Goal: Check status: Check status

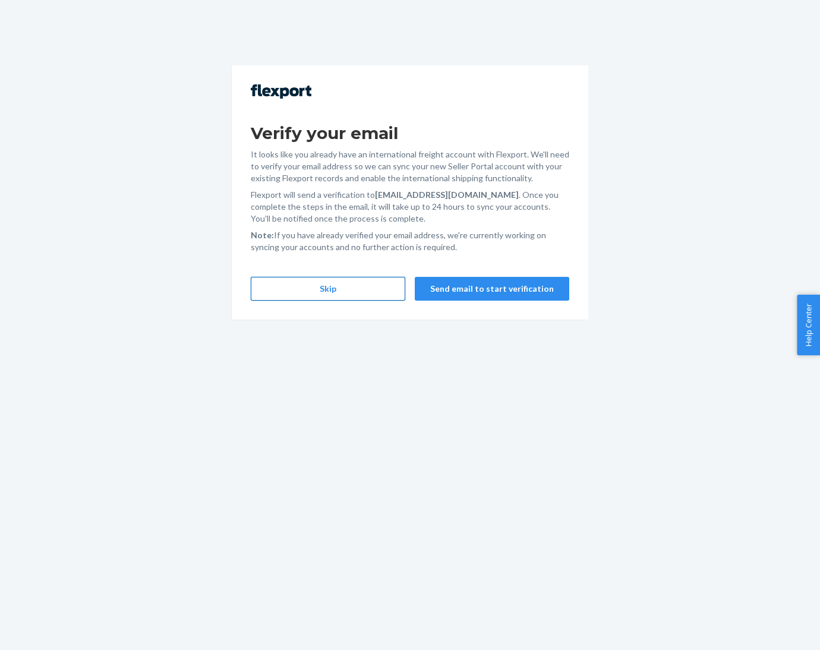
click at [323, 293] on button "Skip" at bounding box center [328, 289] width 155 height 24
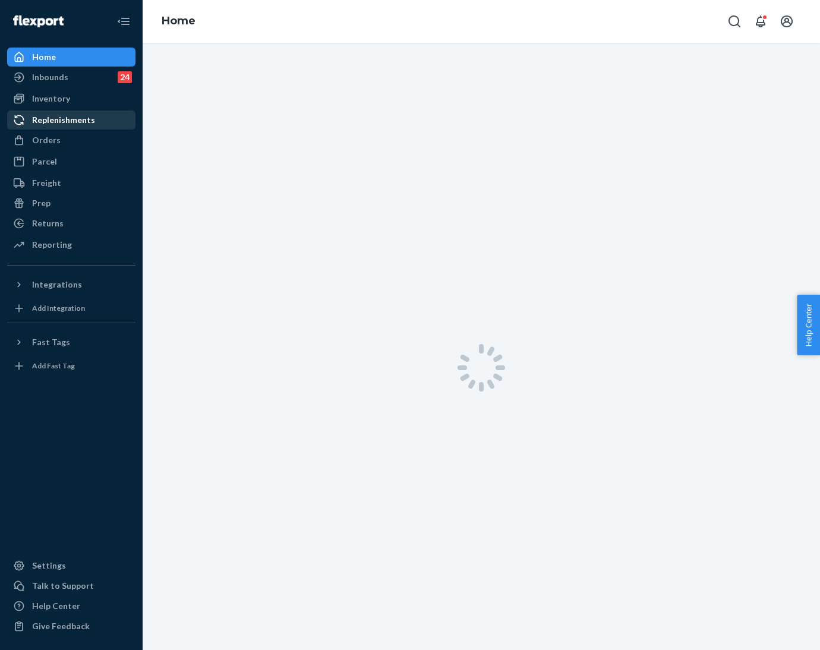
drag, startPoint x: 52, startPoint y: 103, endPoint x: 131, endPoint y: 125, distance: 82.0
click at [52, 103] on div "Inventory" at bounding box center [51, 99] width 38 height 12
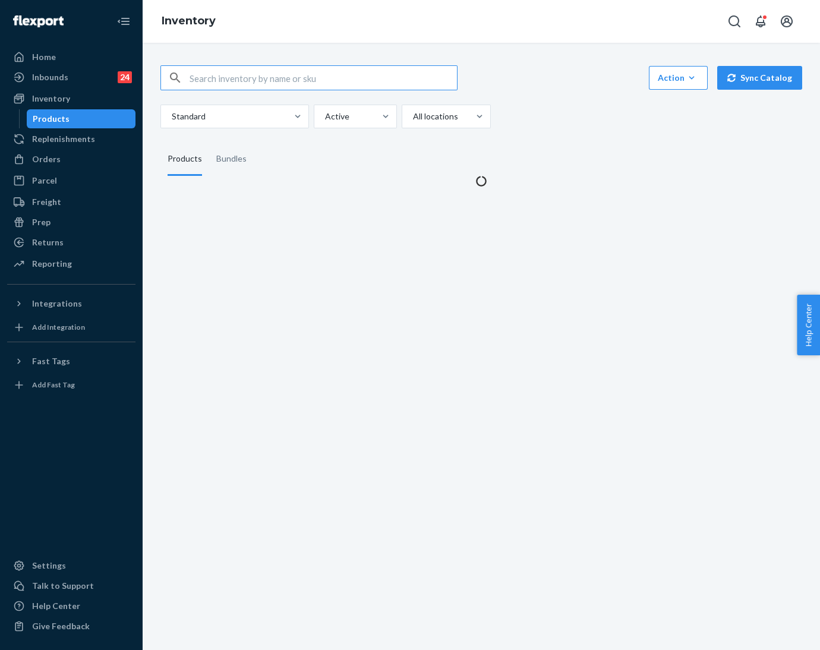
click at [208, 74] on input "text" at bounding box center [323, 78] width 267 height 24
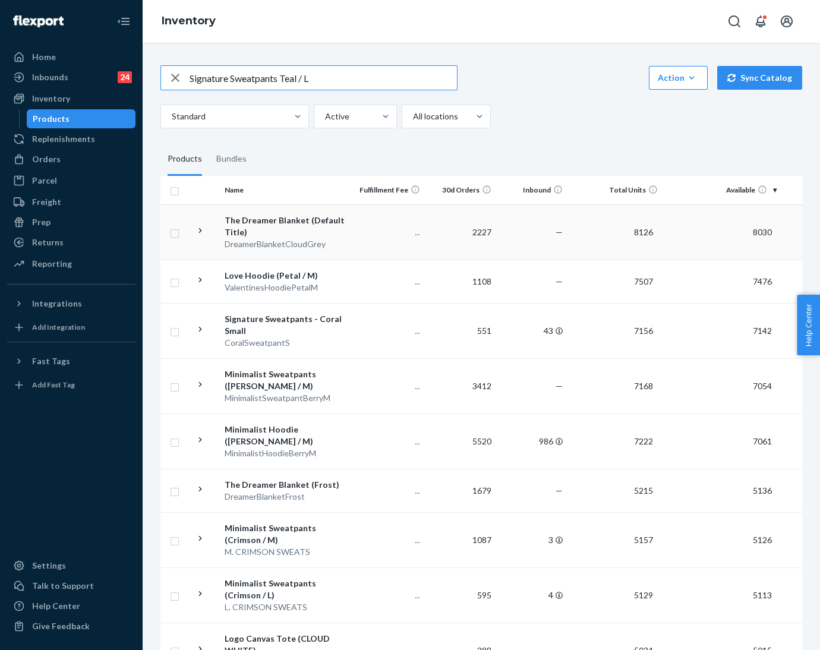
type input "Signature Sweatpants Teal / L"
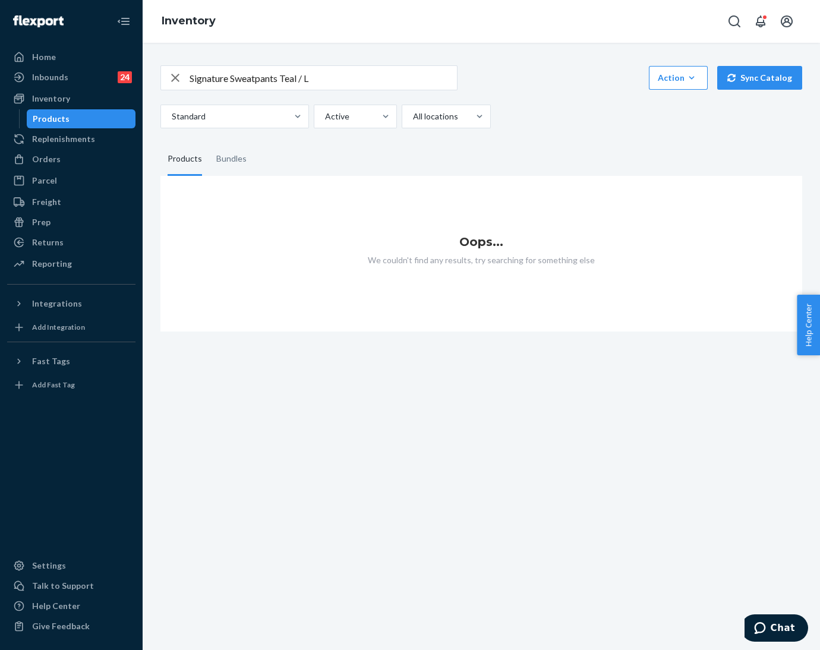
click at [177, 78] on icon "button" at bounding box center [175, 78] width 8 height 8
paste input "TealSignatureSweatpantsL"
click at [207, 79] on input "TealSignatureSweatpantsL" at bounding box center [323, 78] width 267 height 24
click at [248, 80] on input "Teal SignatureSweatpantsL" at bounding box center [323, 78] width 267 height 24
click at [298, 78] on input "Teal Signature SweatpantsL" at bounding box center [323, 78] width 267 height 24
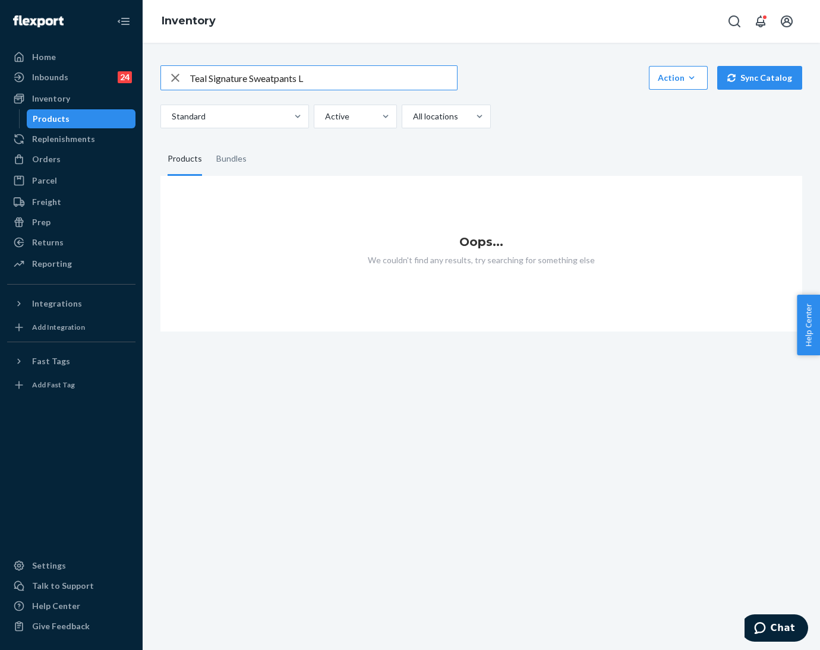
type input "Teal Signature Sweatpants L"
click at [169, 79] on icon "button" at bounding box center [175, 78] width 14 height 24
paste input "Signature Sweatpants Teal / L"
click at [290, 78] on input "Signature Sweatpants Teal / L" at bounding box center [323, 78] width 267 height 24
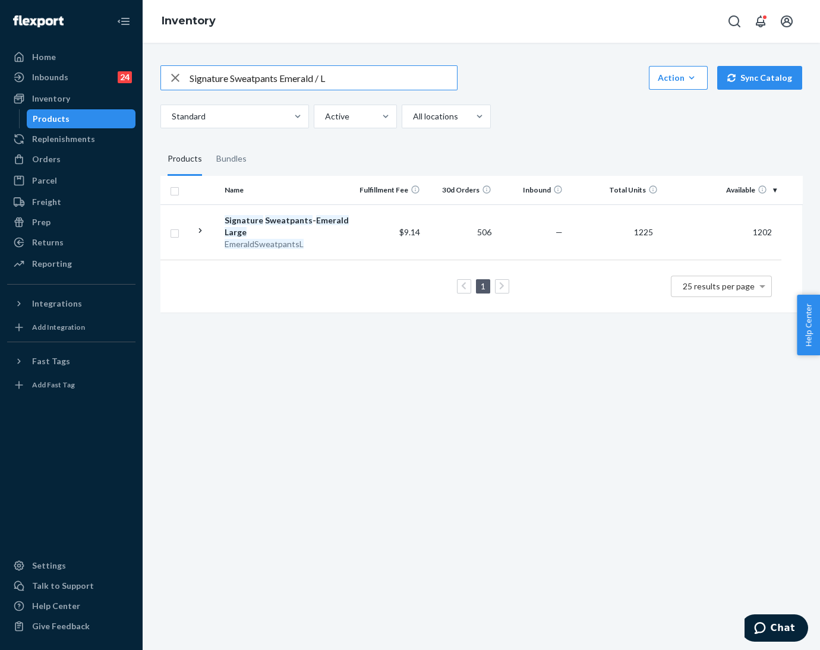
click at [255, 80] on input "Signature Sweatpants Emerald / L" at bounding box center [323, 78] width 267 height 24
type input "Signature hoodie Emerald / L"
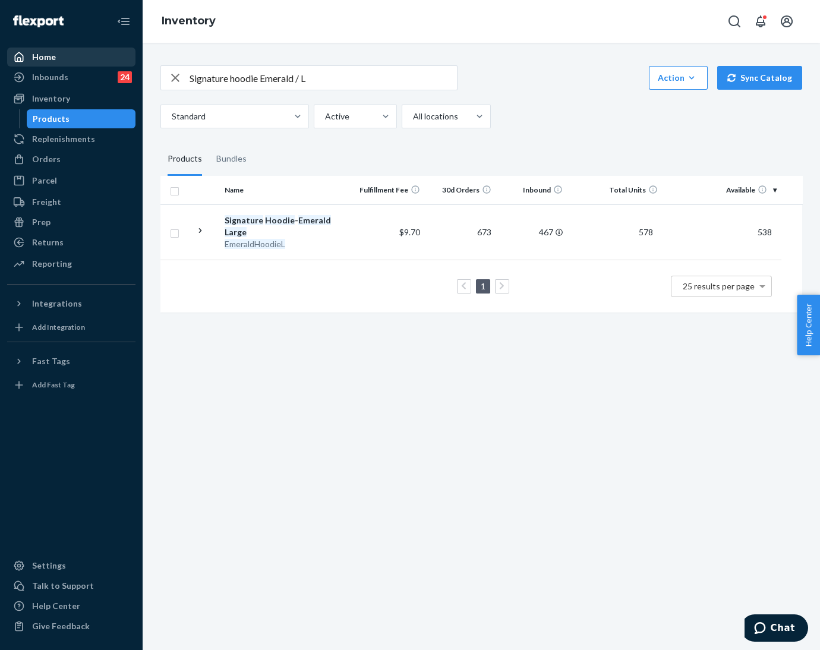
click at [35, 53] on div "Home" at bounding box center [44, 57] width 24 height 12
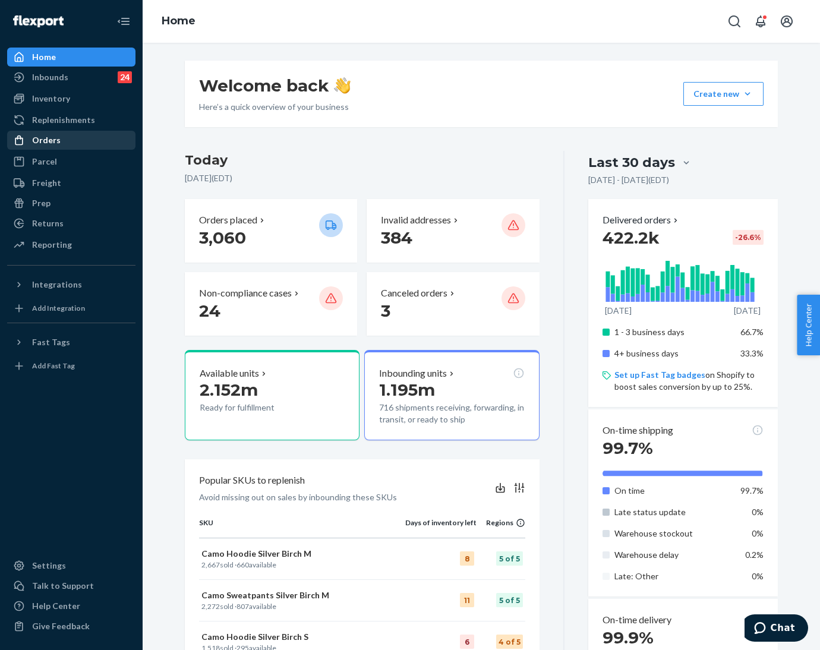
click at [40, 143] on div "Orders" at bounding box center [46, 140] width 29 height 12
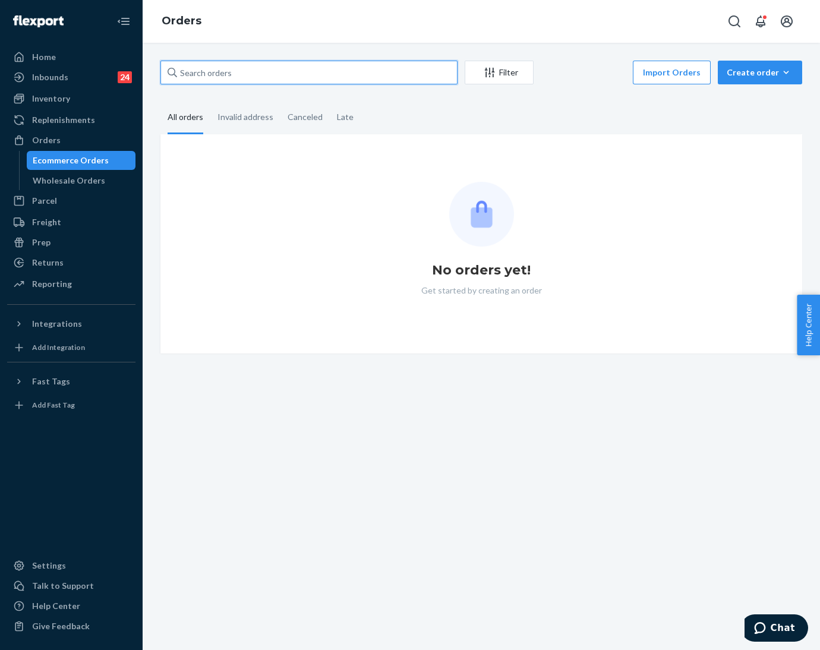
click at [247, 78] on input "text" at bounding box center [308, 73] width 297 height 24
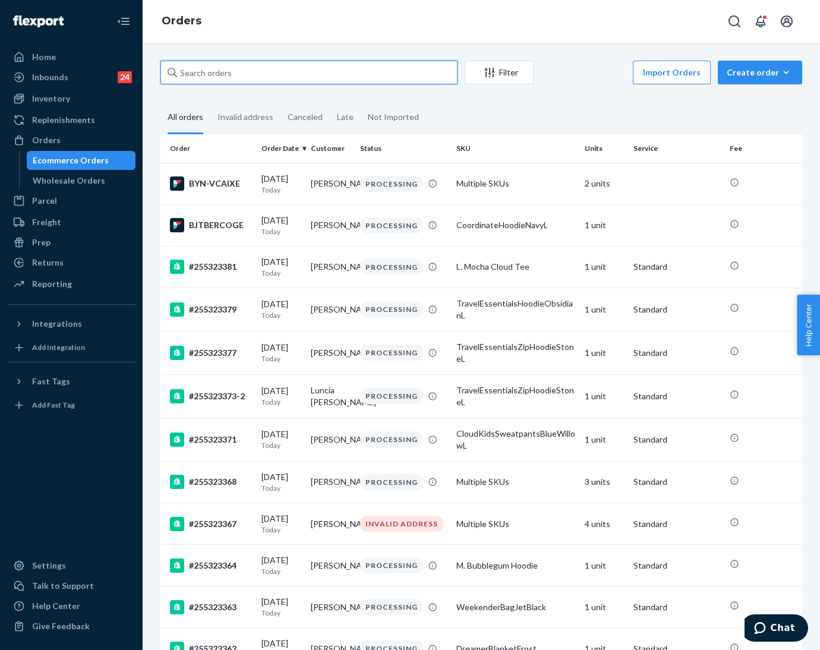
paste input "255126138"
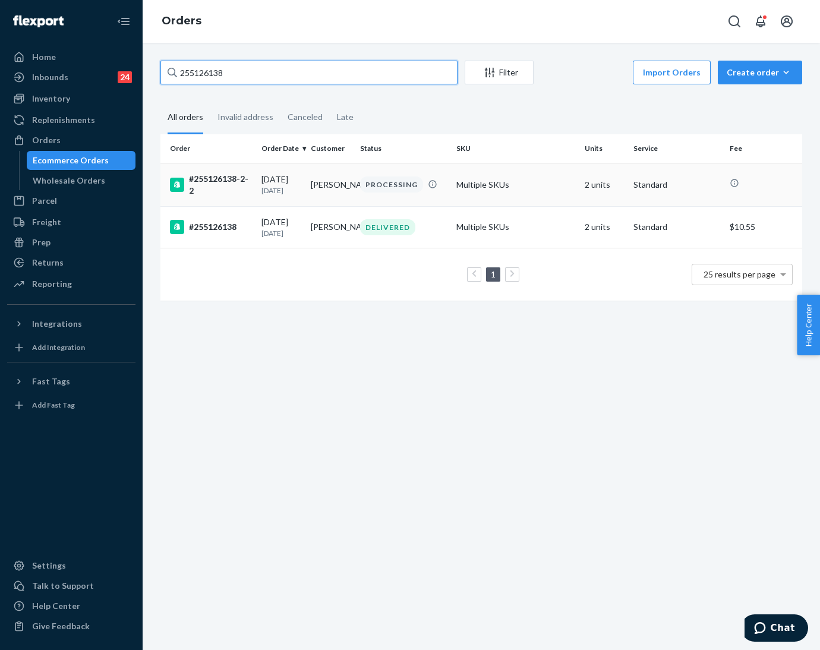
type input "255126138"
click at [279, 187] on p "[DATE]" at bounding box center [281, 190] width 40 height 10
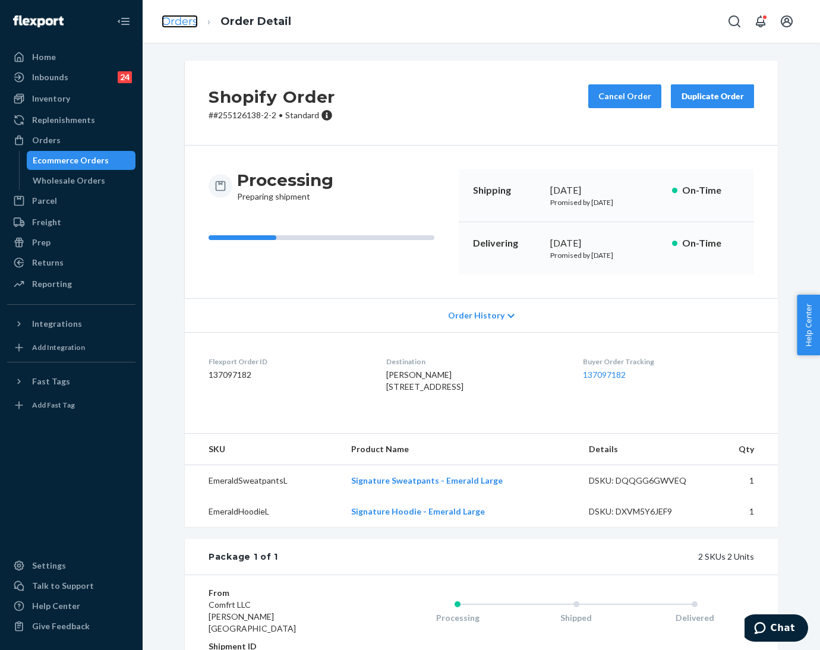
click at [170, 25] on link "Orders" at bounding box center [180, 21] width 36 height 13
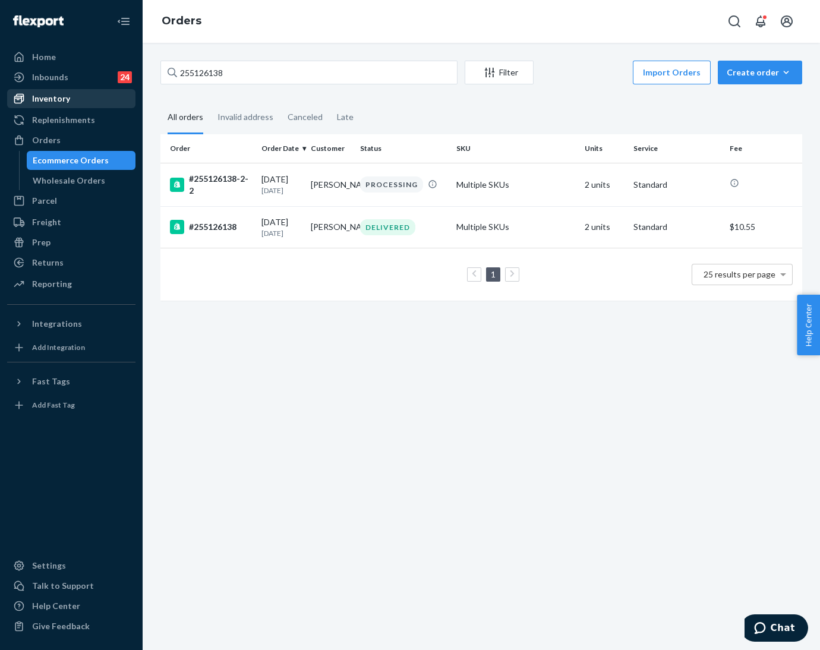
click at [59, 100] on div "Inventory" at bounding box center [51, 99] width 38 height 12
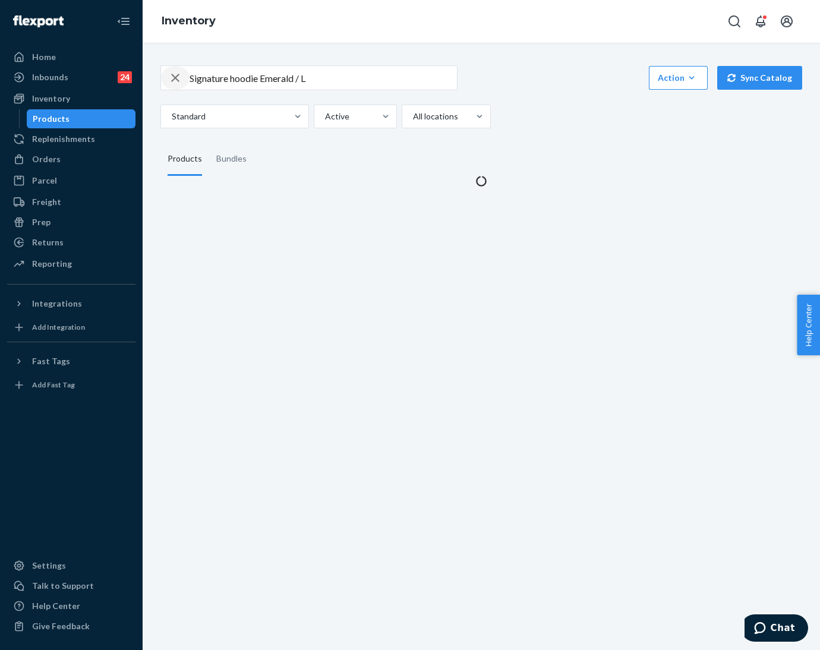
click at [178, 80] on icon "button" at bounding box center [175, 78] width 8 height 8
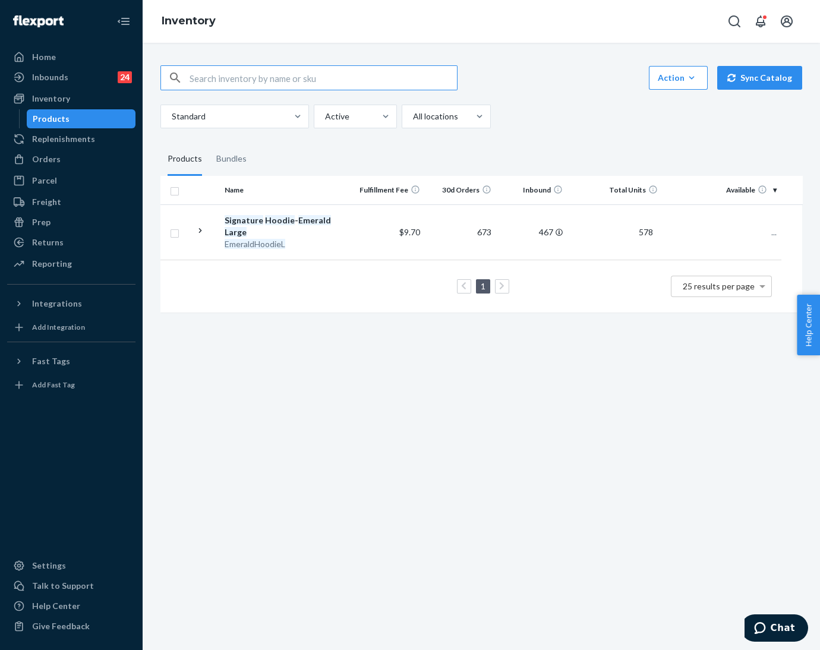
paste input "Travel Essentials Sweatpants™ - Pre-Order Coral / XL"
drag, startPoint x: 365, startPoint y: 80, endPoint x: 310, endPoint y: 83, distance: 55.3
click at [310, 83] on input "Travel Essentials Sweatpants™ - Pre-Order Coral / XL" at bounding box center [323, 78] width 267 height 24
type input "Travel Essentials Sweatpants Coral / XL"
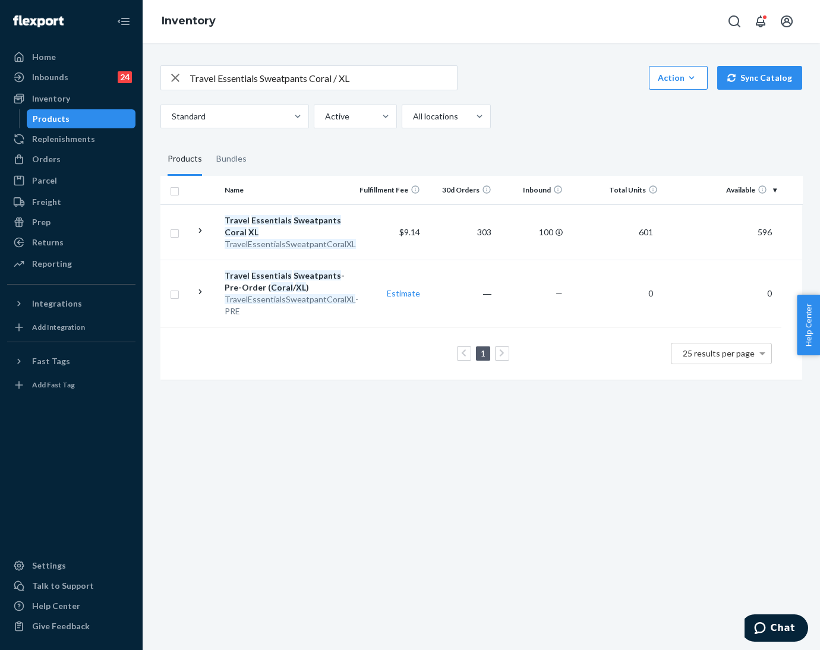
click at [174, 82] on icon "button" at bounding box center [175, 78] width 14 height 24
click at [207, 75] on input "text" at bounding box center [323, 78] width 267 height 24
paste input "Travel Essentials Hoodie™ - Pre-Order Coral / XL"
drag, startPoint x: 345, startPoint y: 80, endPoint x: 291, endPoint y: 81, distance: 54.7
click at [291, 81] on input "Travel Essentials Hoodie™ - Pre-Order Coral / XL" at bounding box center [323, 78] width 267 height 24
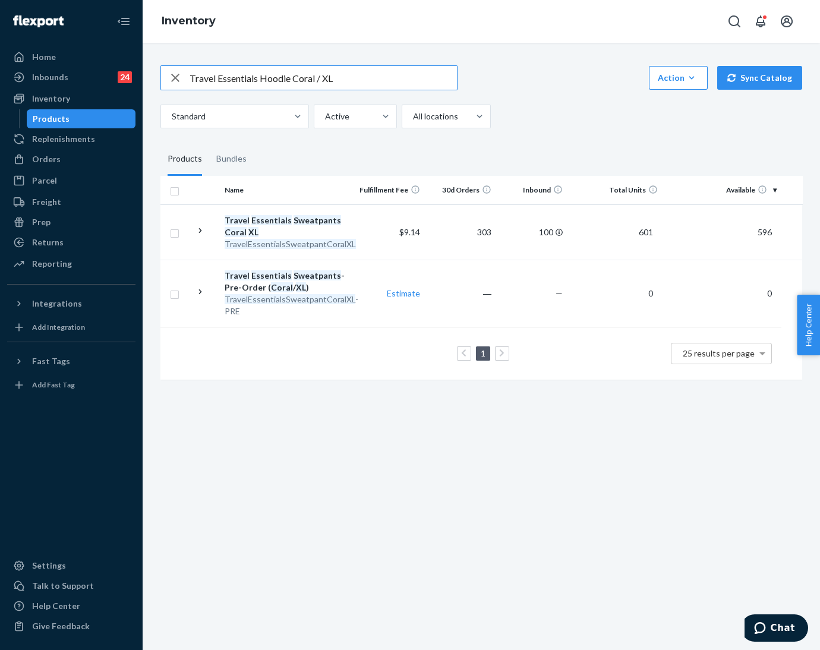
type input "Travel Essentials Hoodie Coral / XL"
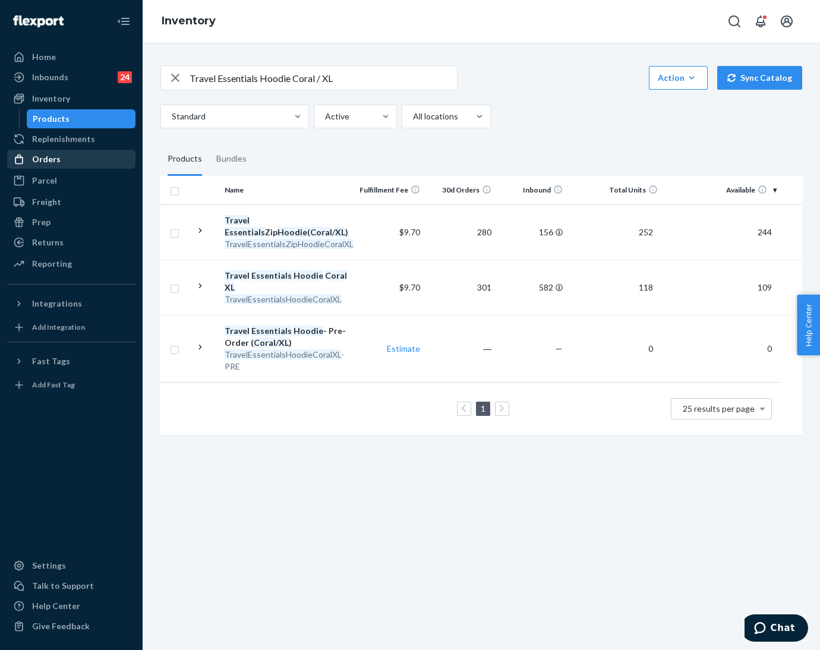
click at [55, 155] on div "Orders" at bounding box center [46, 159] width 29 height 12
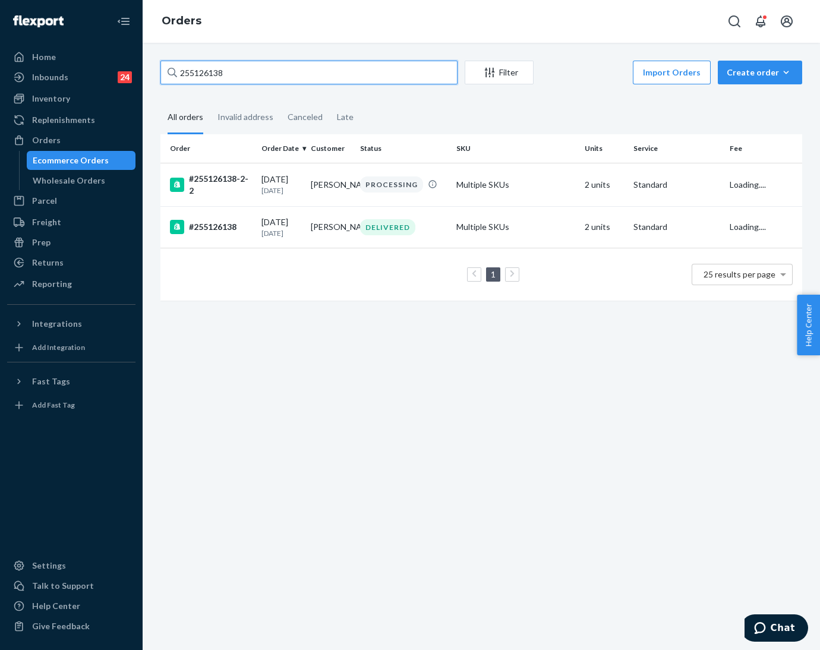
click at [205, 73] on input "255126138" at bounding box center [308, 73] width 297 height 24
click at [204, 73] on input "255126138" at bounding box center [308, 73] width 297 height 24
paste input "4923721"
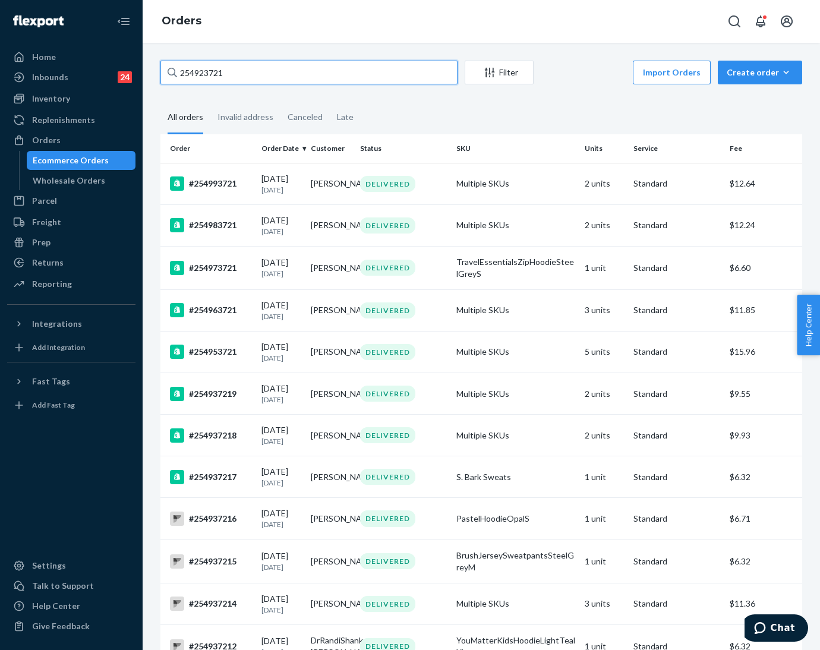
type input "254923721"
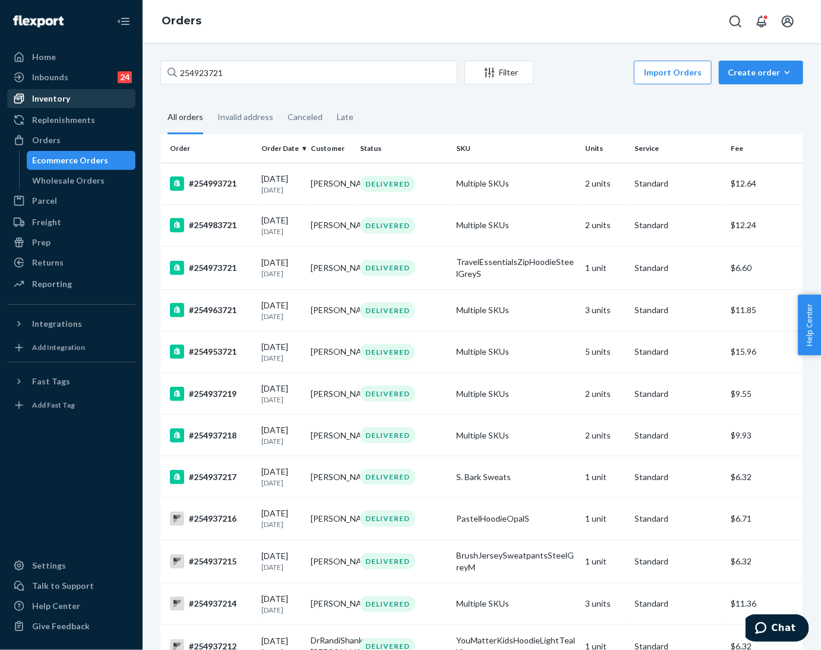
click at [51, 102] on div "Inventory" at bounding box center [51, 99] width 38 height 12
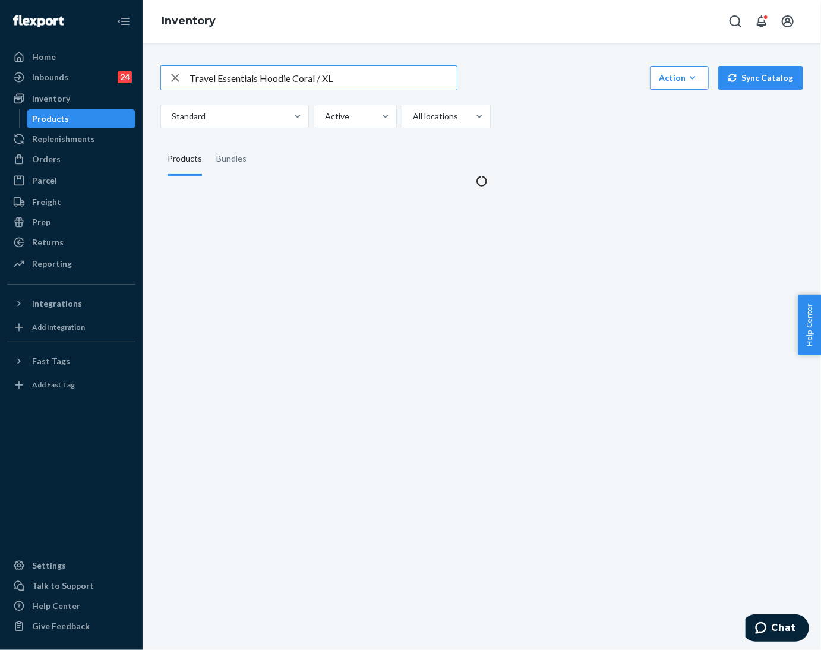
click at [172, 78] on icon "button" at bounding box center [175, 78] width 14 height 24
click at [201, 76] on input "text" at bounding box center [323, 78] width 267 height 24
paste input "Cloud Zip Hoodie - Pre-Order Orchid / XS"
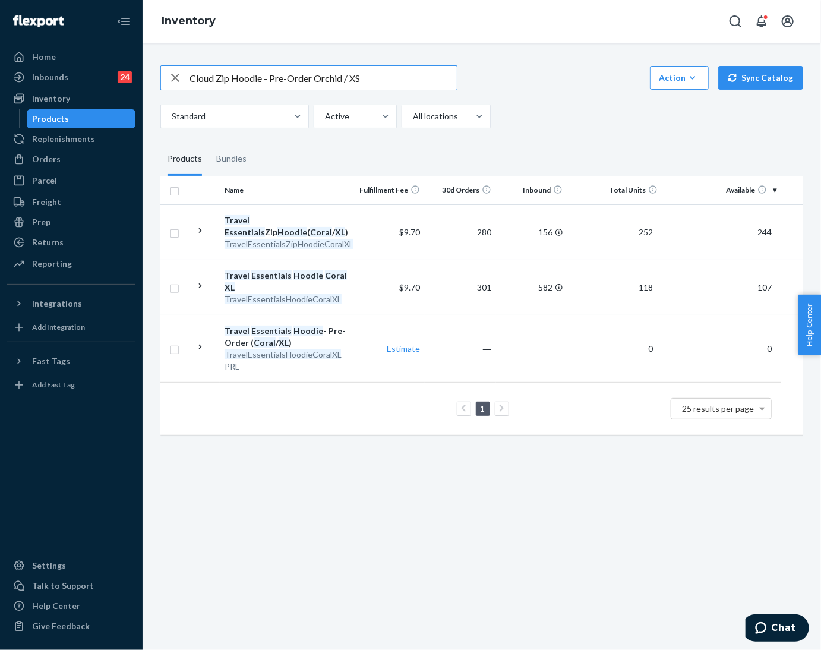
drag, startPoint x: 312, startPoint y: 79, endPoint x: 264, endPoint y: 86, distance: 48.1
click at [264, 86] on input "Cloud Zip Hoodie - Pre-Order Orchid / XS" at bounding box center [323, 78] width 267 height 24
type input "Cloud Zip Hoodie Orchid / XS"
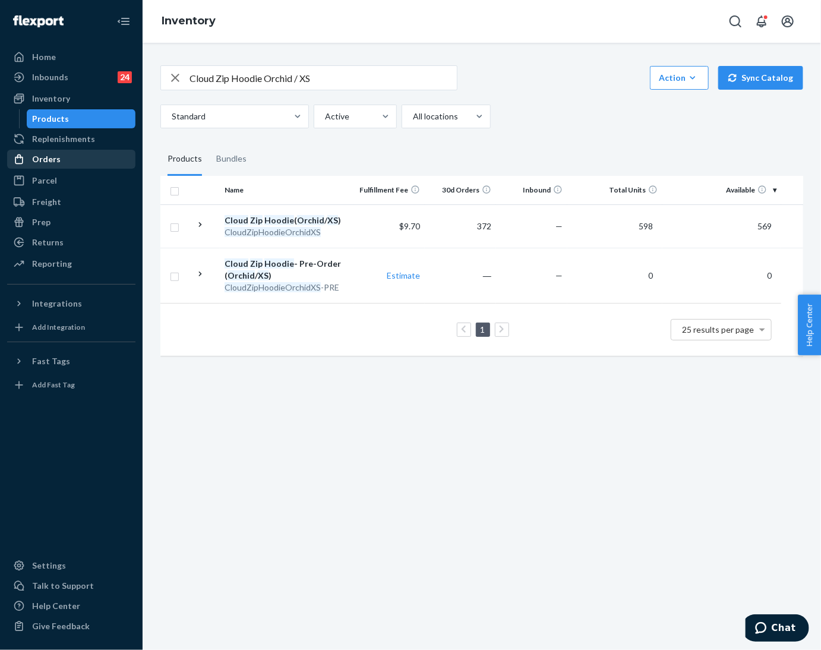
click at [52, 165] on div "Orders" at bounding box center [46, 159] width 29 height 12
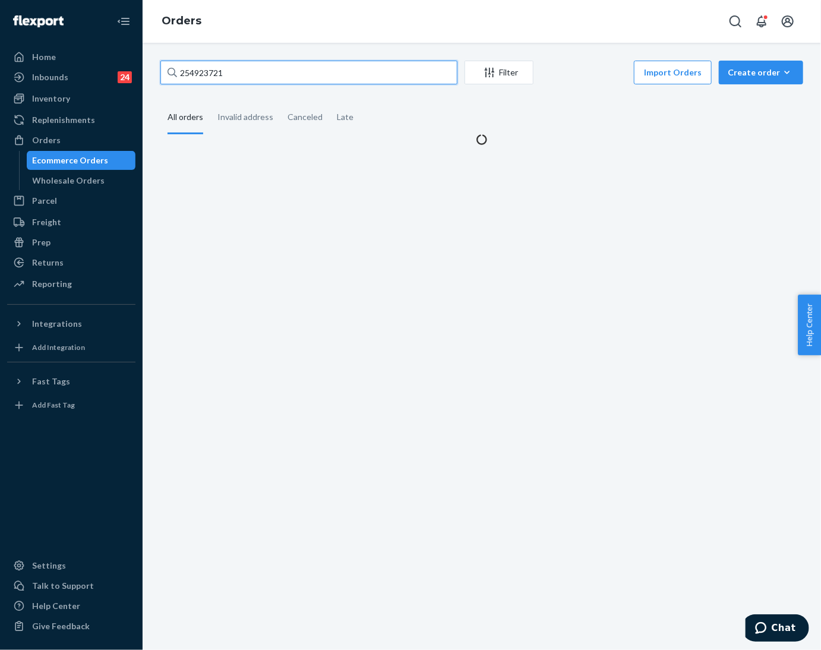
click at [204, 64] on input "254923721" at bounding box center [308, 73] width 297 height 24
click at [204, 71] on input "254923721" at bounding box center [308, 73] width 297 height 24
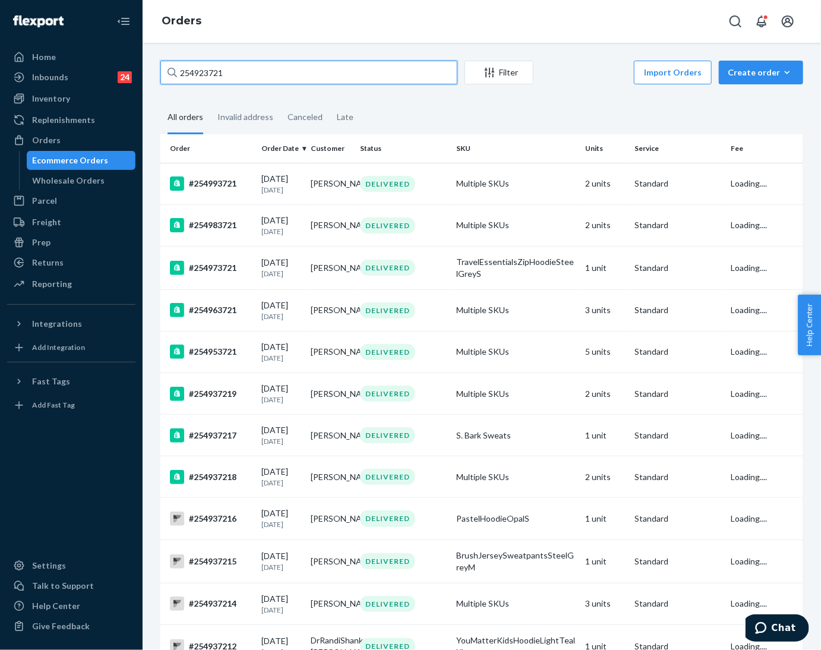
paste input "3735793"
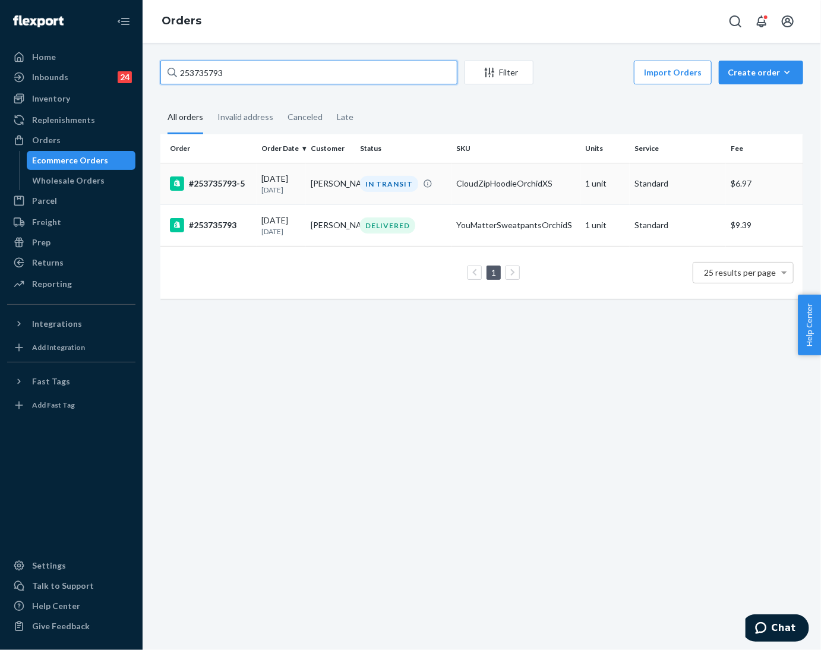
type input "253735793"
click at [228, 192] on td "#253735793-5" at bounding box center [208, 184] width 96 height 42
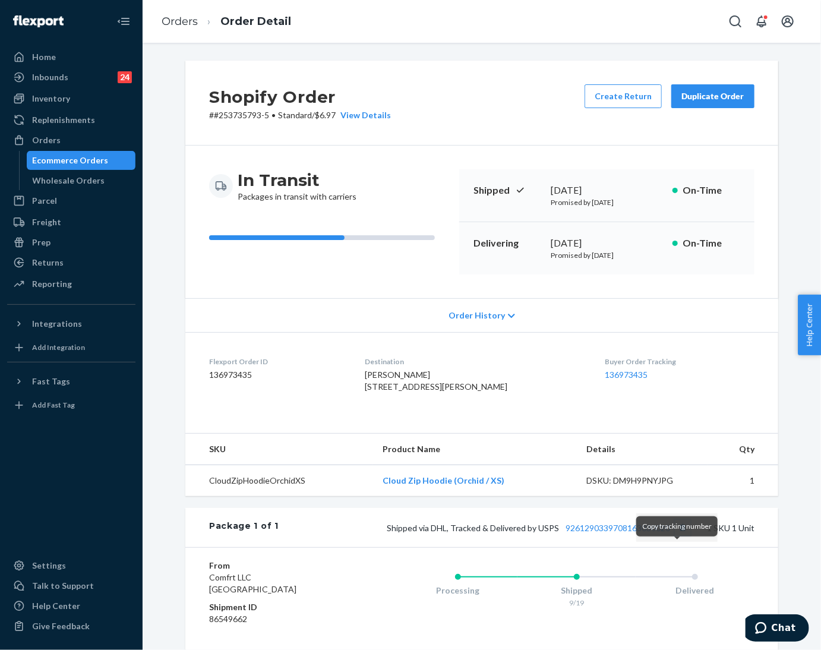
click at [546, 433] on button "Copy tracking number" at bounding box center [682, 527] width 15 height 15
drag, startPoint x: 229, startPoint y: 179, endPoint x: 351, endPoint y: 197, distance: 123.6
click at [351, 197] on div "In Transit Packages in transit with carriers" at bounding box center [329, 185] width 241 height 33
copy div "In Transit Packages in transit with carriers"
drag, startPoint x: 38, startPoint y: 137, endPoint x: 327, endPoint y: 174, distance: 291.8
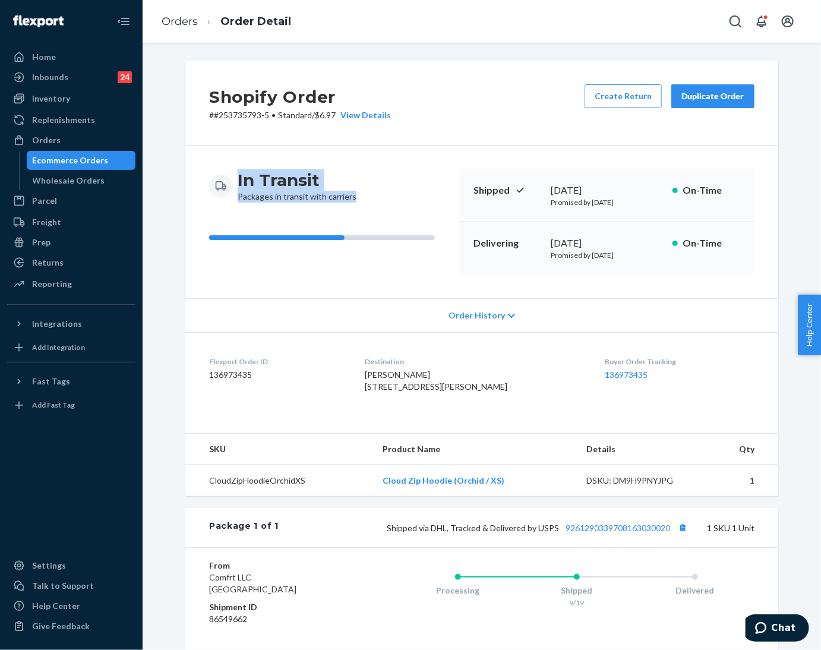
click at [38, 137] on div "Orders" at bounding box center [46, 140] width 29 height 12
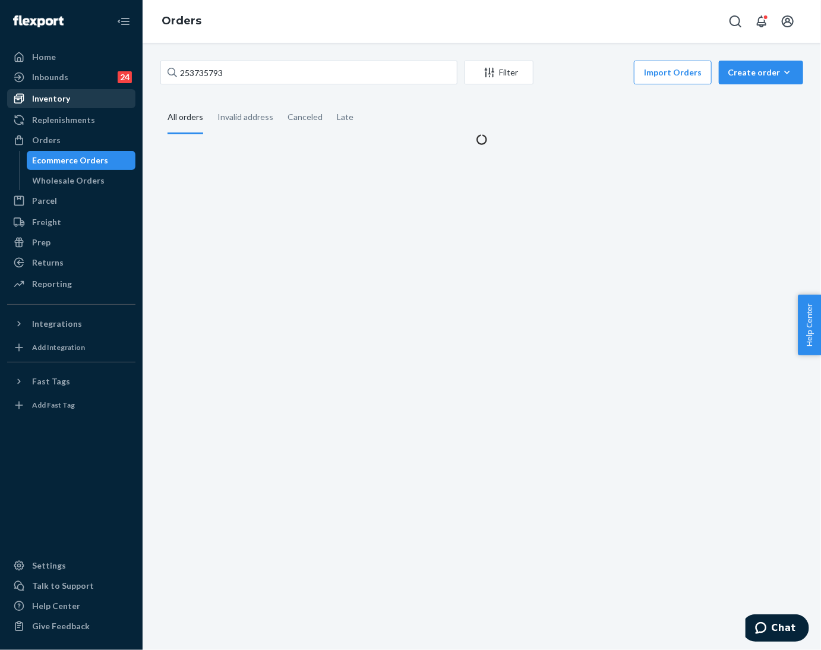
click at [61, 97] on div "Inventory" at bounding box center [51, 99] width 38 height 12
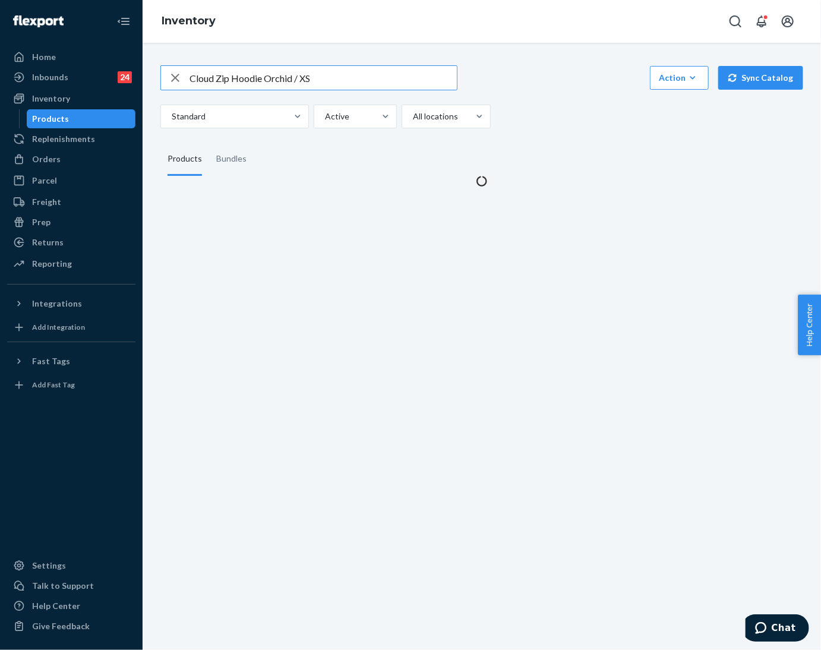
click at [172, 81] on icon "button" at bounding box center [175, 78] width 8 height 8
click at [191, 78] on input "text" at bounding box center [323, 78] width 267 height 24
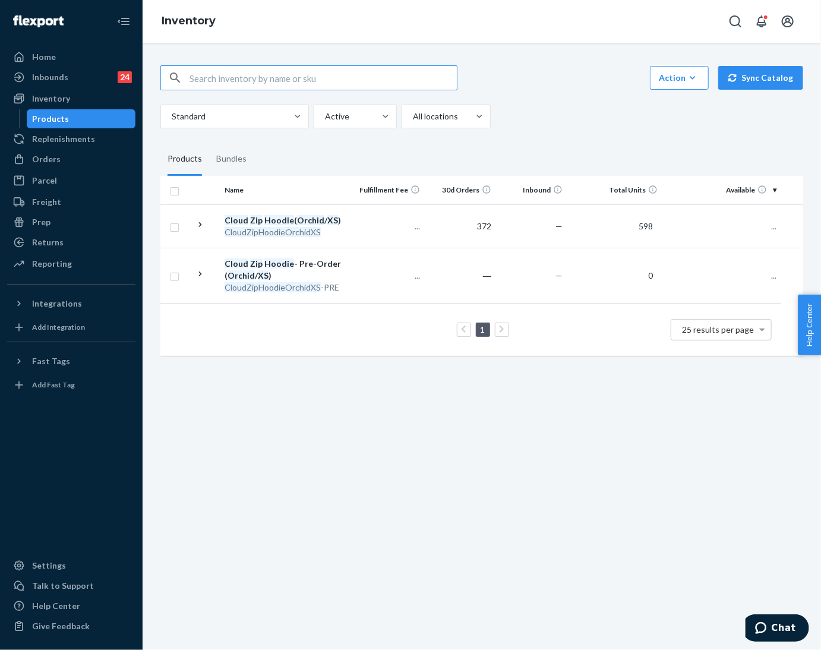
paste input "Signature Hoodie - Pre-Order Green Tea / M"
drag, startPoint x: 312, startPoint y: 80, endPoint x: 262, endPoint y: 79, distance: 49.9
click at [262, 79] on input "Signature Hoodie - Pre-Order Green Tea / M" at bounding box center [323, 78] width 267 height 24
type input "Signature Hoodie Green Tea / M"
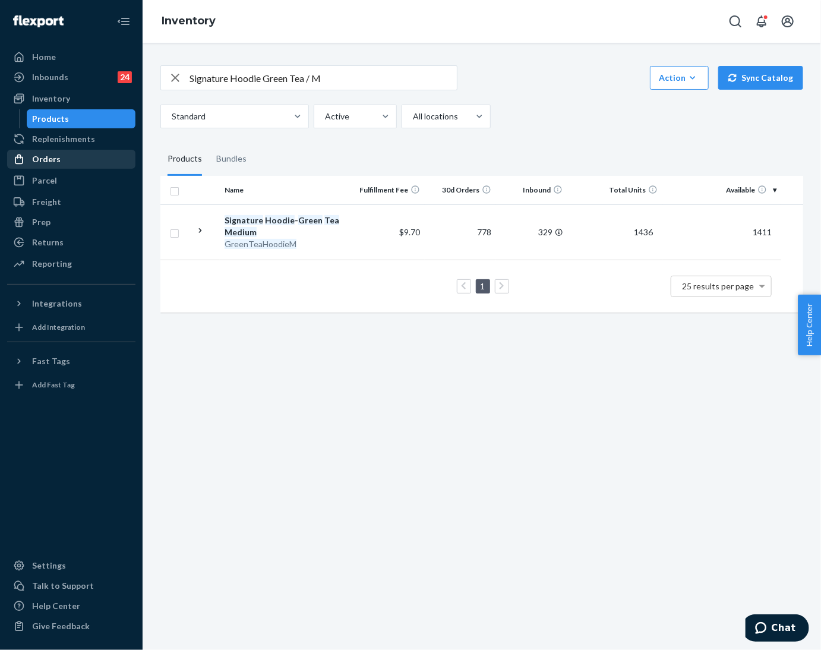
drag, startPoint x: 40, startPoint y: 161, endPoint x: 86, endPoint y: 151, distance: 47.4
click at [40, 161] on div "Orders" at bounding box center [46, 159] width 29 height 12
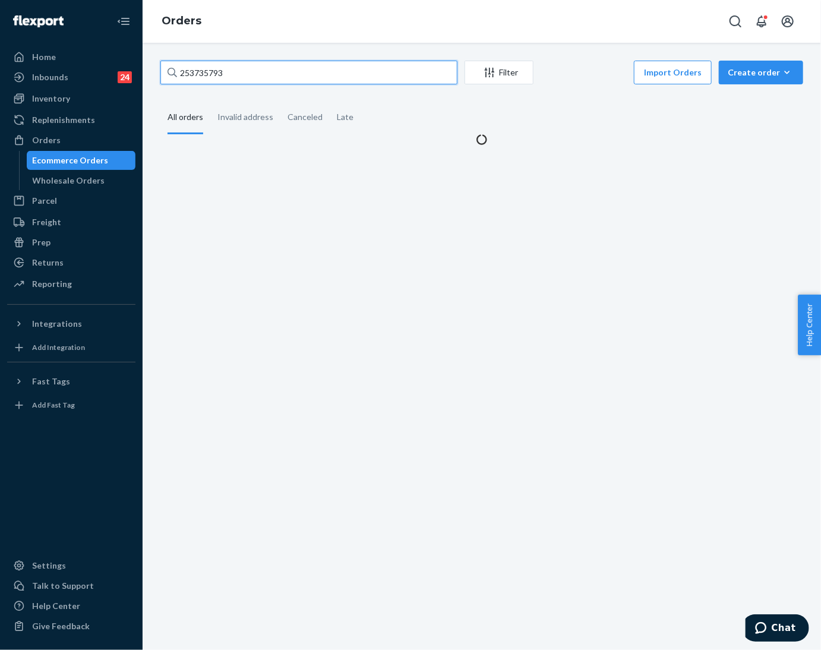
click at [191, 72] on input "253735793" at bounding box center [308, 73] width 297 height 24
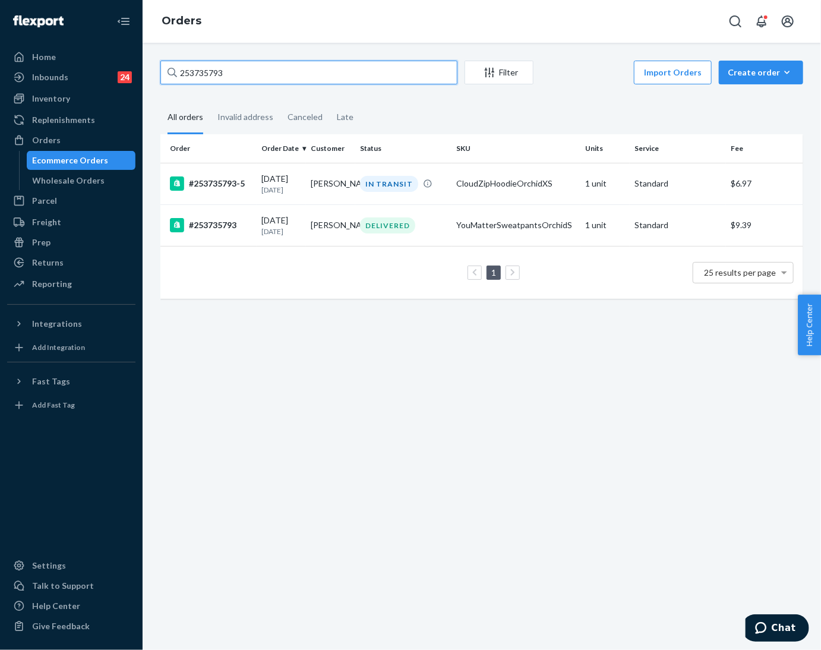
paste input "5180200"
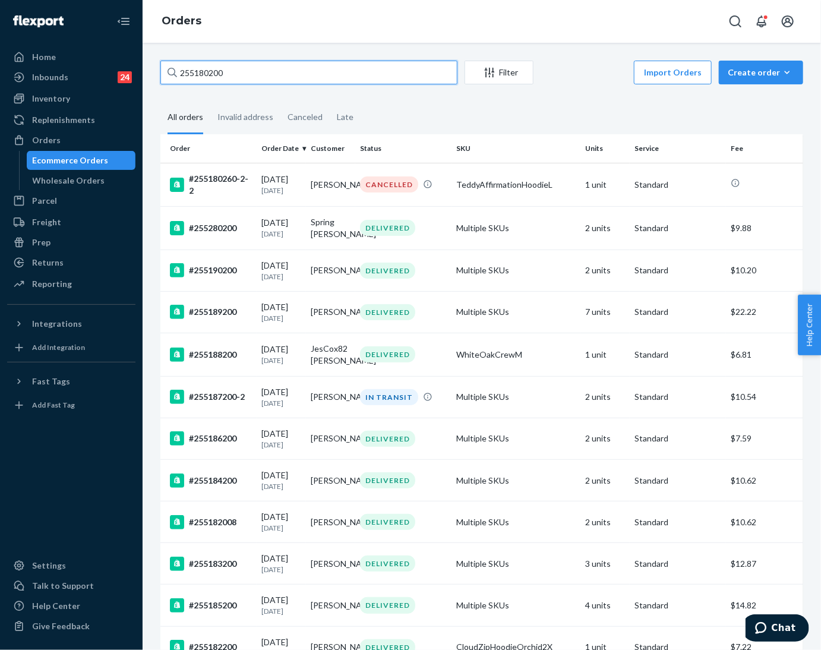
type input "255180200"
click at [288, 78] on input "255180200" at bounding box center [308, 73] width 297 height 24
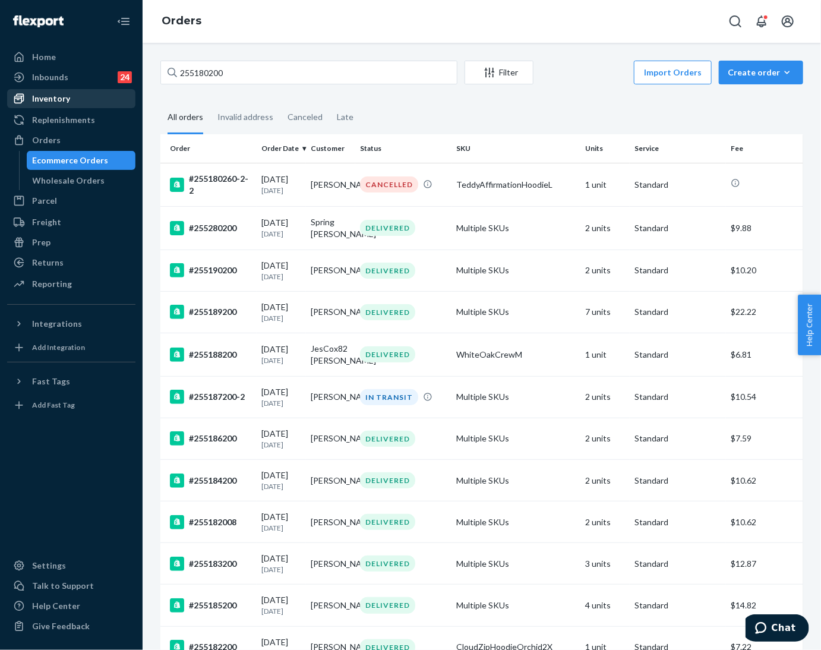
click at [34, 96] on div "Inventory" at bounding box center [51, 99] width 38 height 12
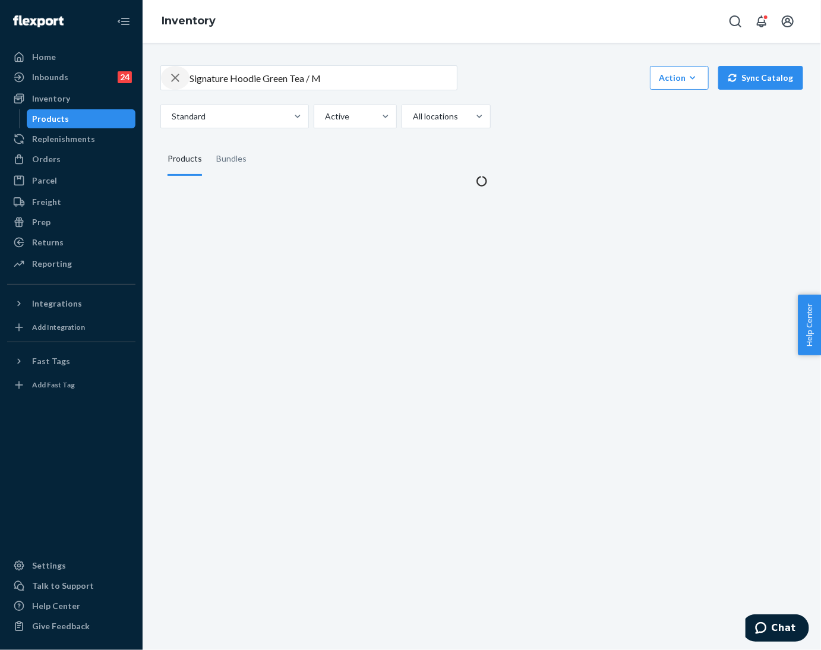
click at [170, 80] on icon "button" at bounding box center [175, 78] width 14 height 24
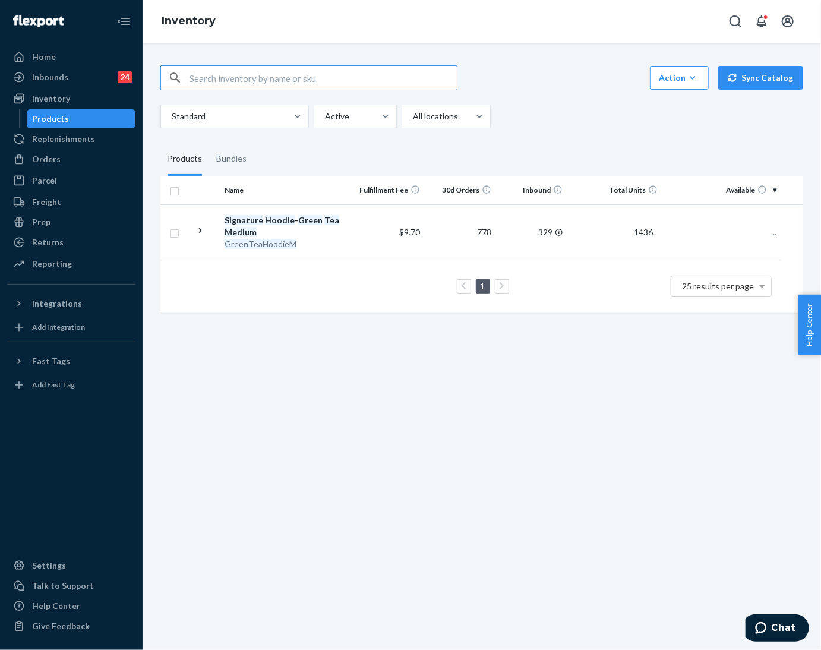
paste input "255207122"
type input "255207122"
click at [175, 78] on icon "button" at bounding box center [175, 78] width 8 height 8
click at [211, 79] on input "text" at bounding box center [323, 78] width 267 height 24
paste input "Minimalist Sweatpants Astro / XS"
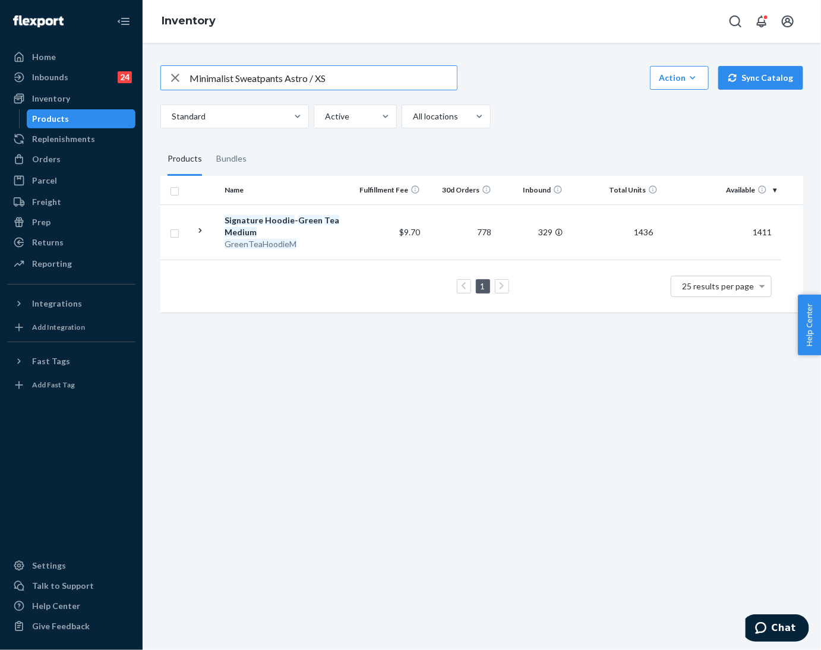
type input "Minimalist Sweatpants Astro / XS"
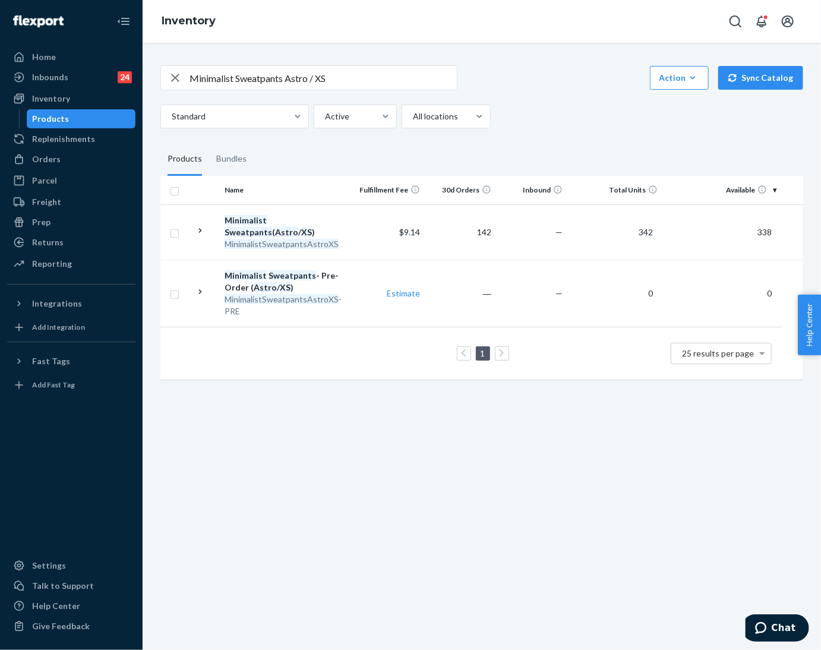
drag, startPoint x: 35, startPoint y: 164, endPoint x: 247, endPoint y: 208, distance: 216.7
click at [35, 164] on div "Orders" at bounding box center [46, 159] width 29 height 12
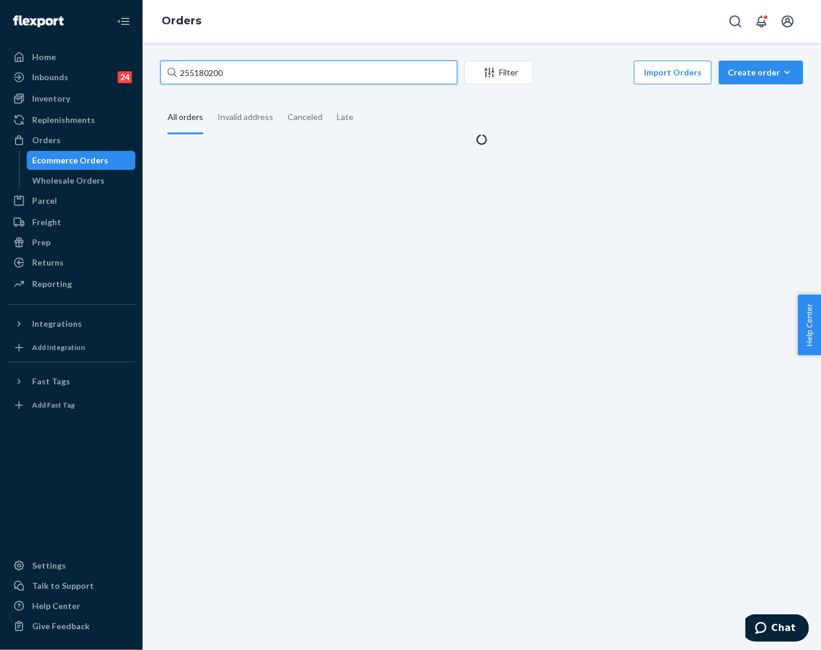
click at [217, 72] on input "255180200" at bounding box center [308, 73] width 297 height 24
paste input "207122"
type input "255207122"
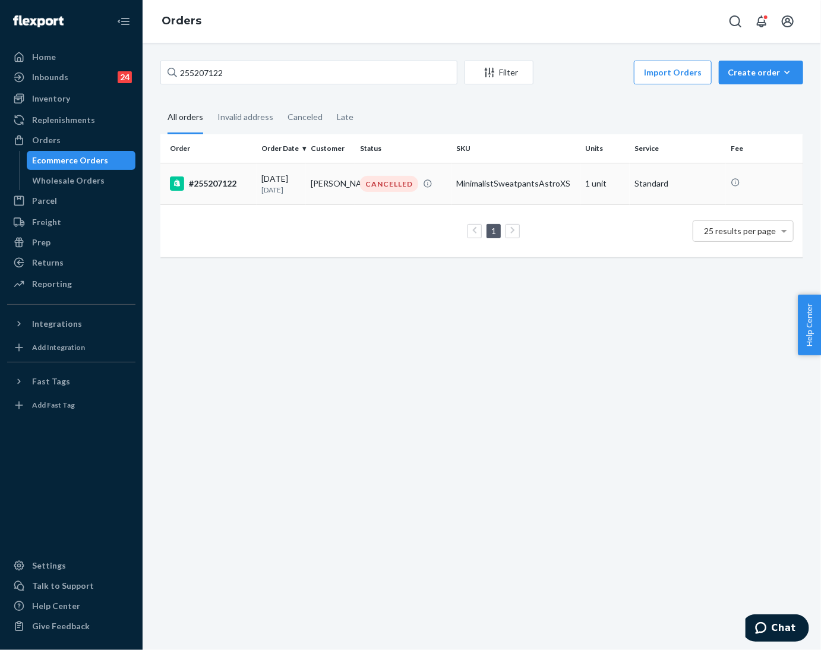
click at [258, 186] on td "[DATE] [DATE]" at bounding box center [281, 184] width 49 height 42
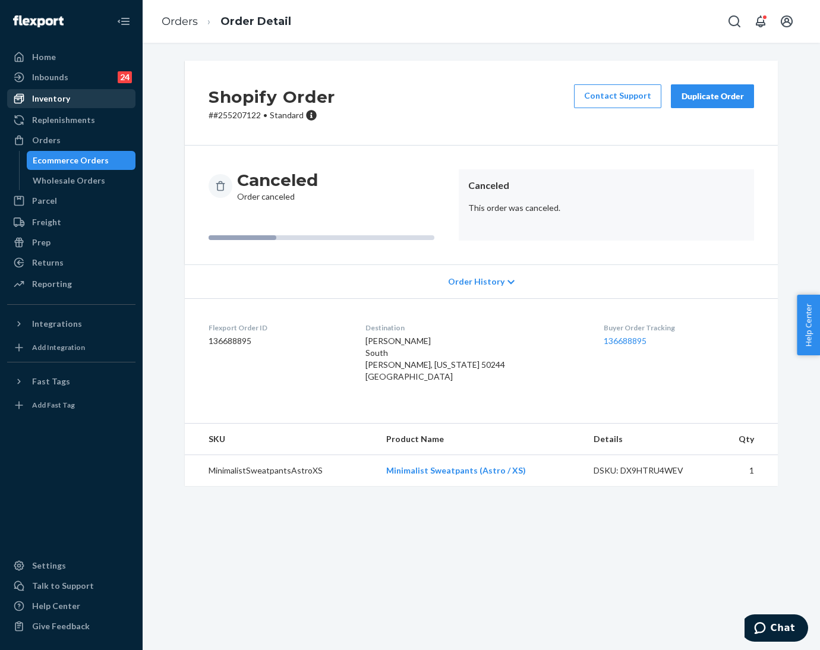
click at [55, 94] on div "Inventory" at bounding box center [51, 99] width 38 height 12
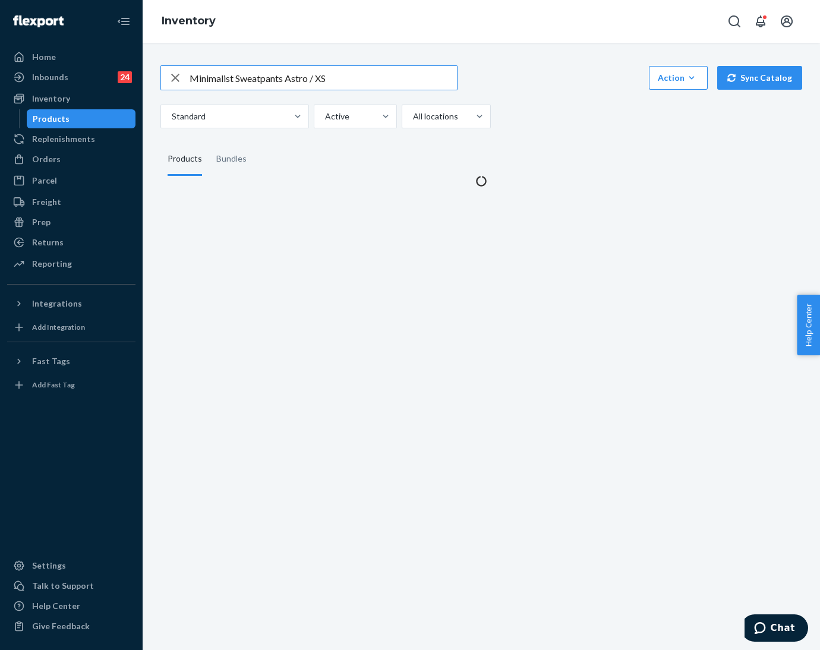
click at [175, 81] on icon "button" at bounding box center [175, 78] width 14 height 24
click at [209, 77] on input "text" at bounding box center [323, 78] width 267 height 24
paste input "Pastel Paw Hoodie Lavender / 4X"
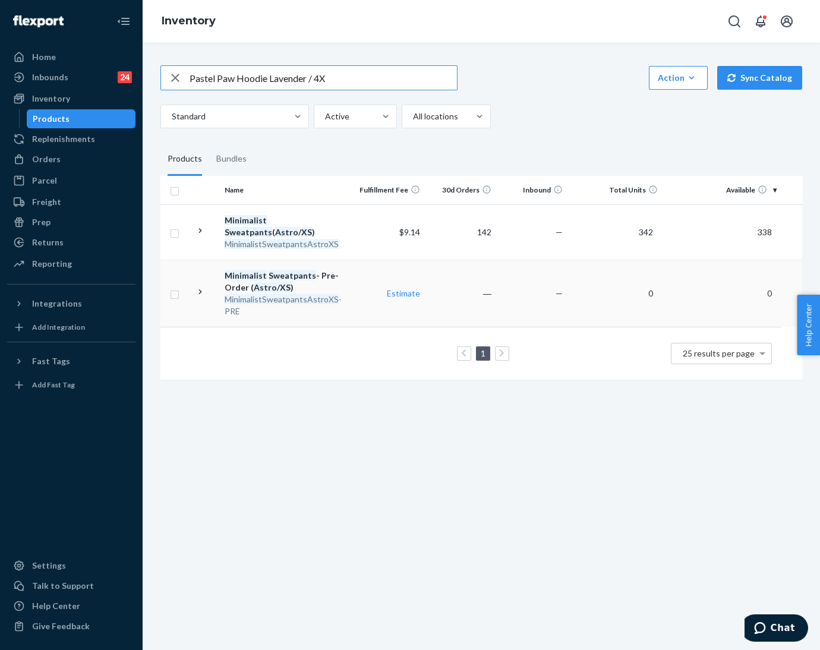
type input "Pastel Paw Hoodie Lavender / 4X"
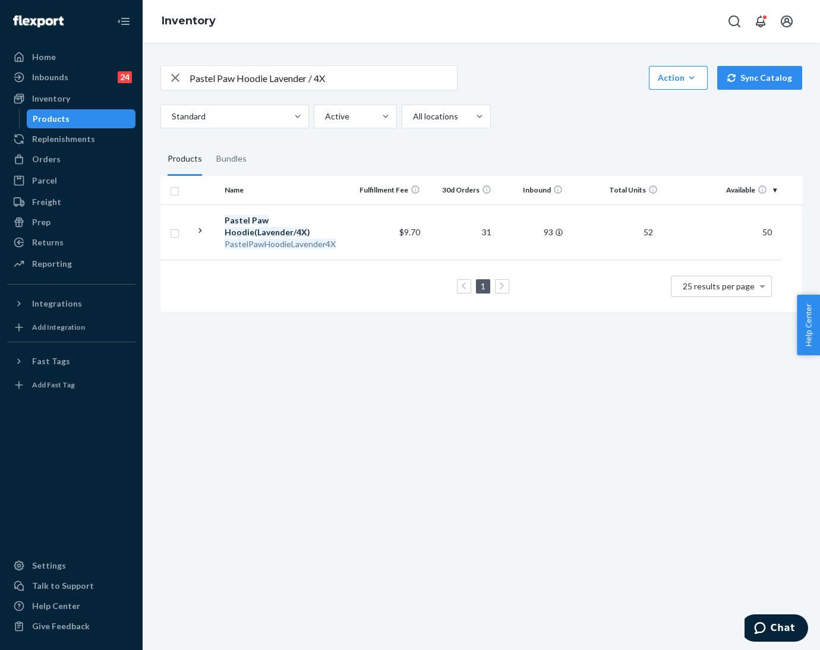
click at [172, 78] on icon "button" at bounding box center [175, 78] width 14 height 24
click at [188, 77] on div "button" at bounding box center [175, 78] width 29 height 24
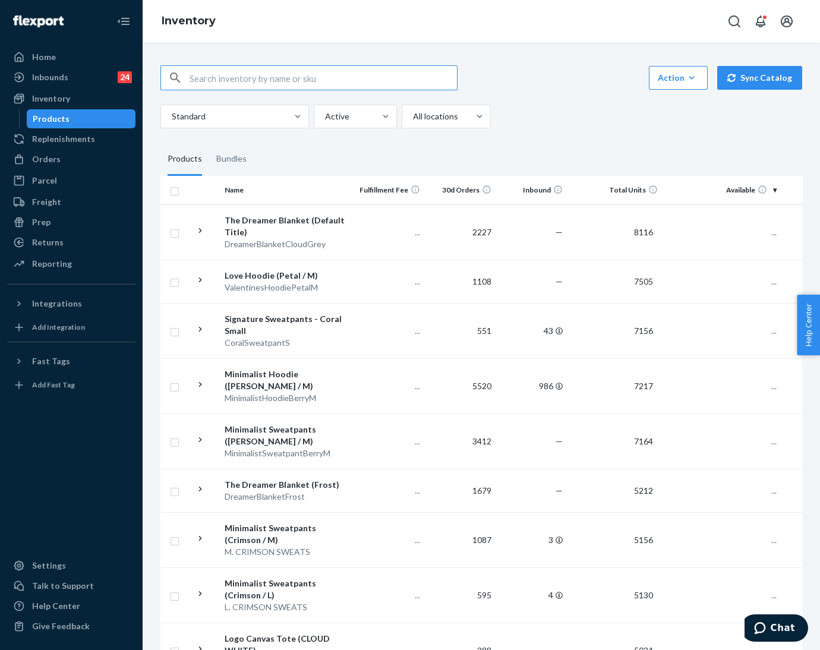
click at [229, 82] on input "text" at bounding box center [323, 78] width 267 height 24
paste input "Cloud Lounge Tee Powder Blue / S"
type input "Cloud Lounge Tee Powder Blue / S"
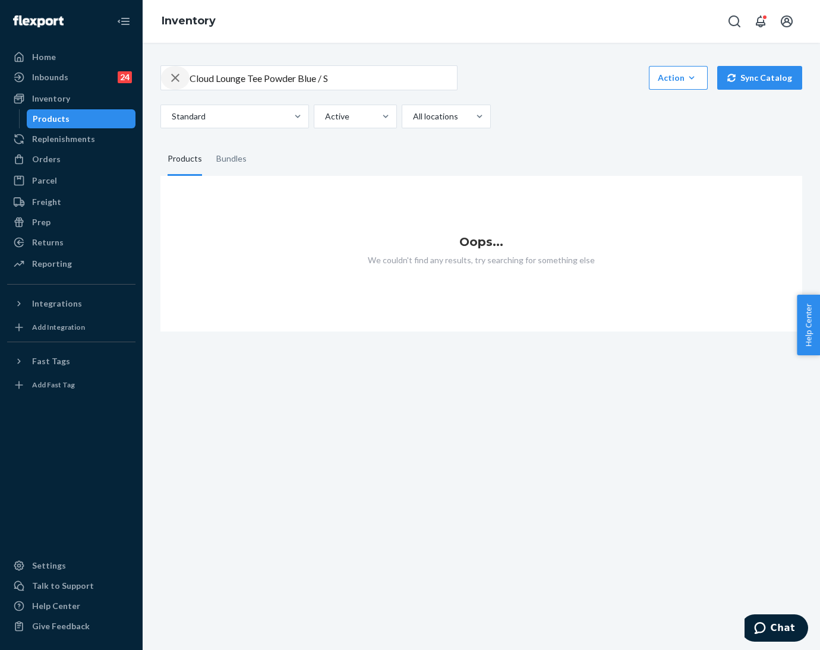
click at [177, 81] on icon "button" at bounding box center [175, 78] width 14 height 24
click at [197, 80] on input "text" at bounding box center [323, 78] width 267 height 24
paste input "CloudTeePowderBlueS"
click at [213, 79] on input "CloudTeePowderBlueS" at bounding box center [323, 78] width 267 height 24
click at [230, 80] on input "Cloud TeePowderBlueS" at bounding box center [323, 78] width 267 height 24
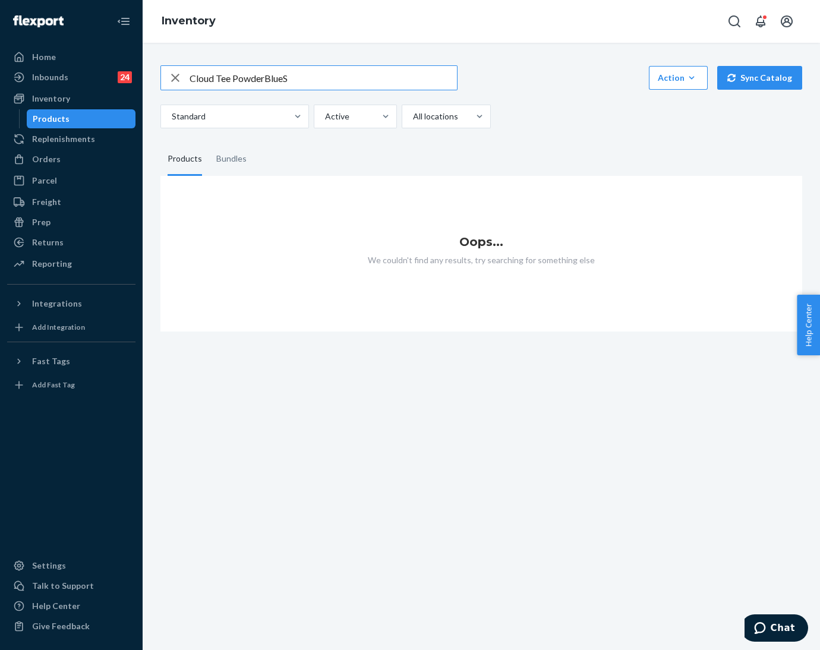
click at [263, 78] on input "Cloud Tee PowderBlueS" at bounding box center [323, 78] width 267 height 24
click at [285, 78] on input "Cloud Tee Powde rBlueS" at bounding box center [323, 78] width 267 height 24
click at [263, 78] on input "Cloud Tee Powde rBlue S" at bounding box center [323, 78] width 267 height 24
type input "Cloud Tee Powder Blue S"
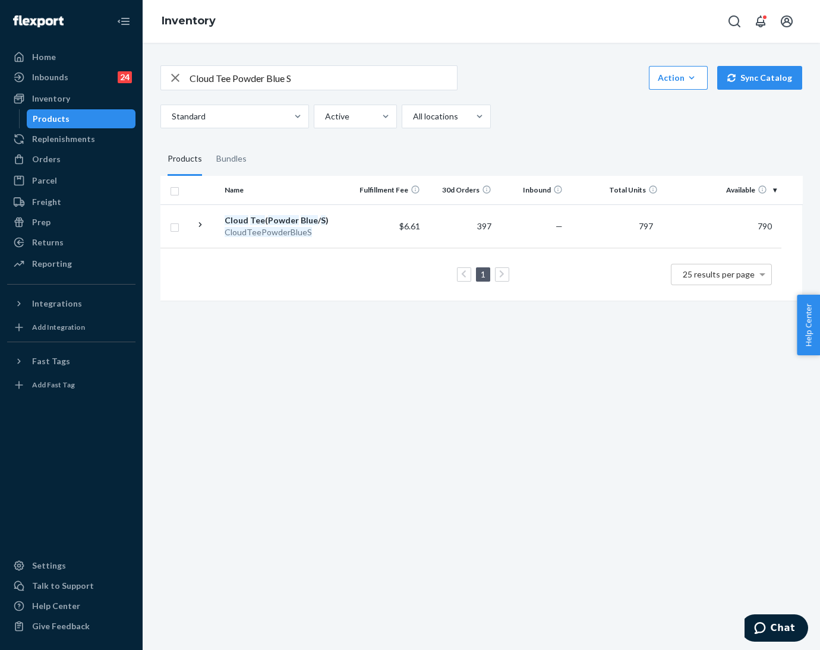
click at [179, 82] on icon "button" at bounding box center [175, 78] width 14 height 24
click at [247, 83] on input "text" at bounding box center [323, 78] width 267 height 24
paste input "Signature Hoodie Coral / M"
type input "Signature Hoodie Coral / M"
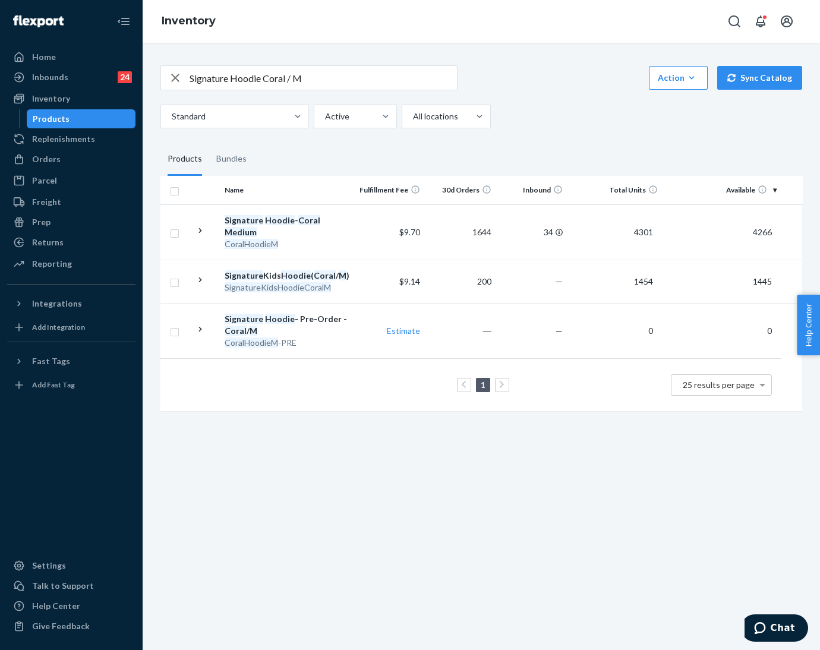
drag, startPoint x: 45, startPoint y: 162, endPoint x: 250, endPoint y: 224, distance: 214.9
click at [45, 162] on div "Orders" at bounding box center [46, 159] width 29 height 12
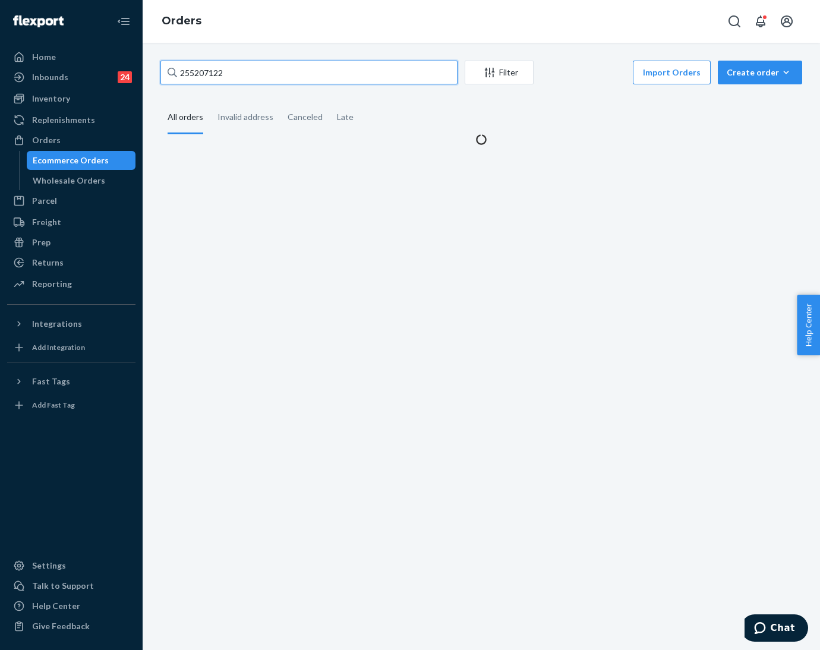
click at [203, 74] on input "255207122" at bounding box center [308, 73] width 297 height 24
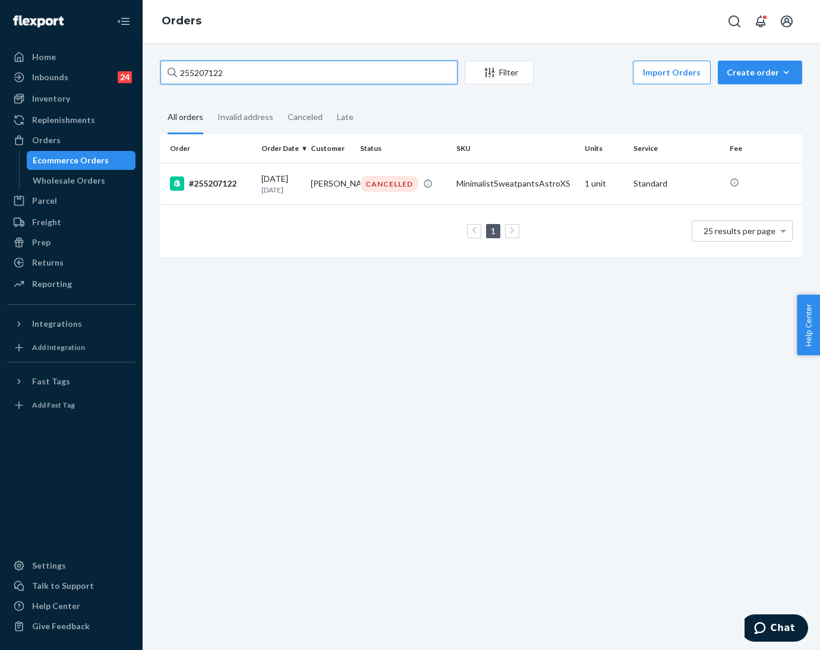
paste input "4964659"
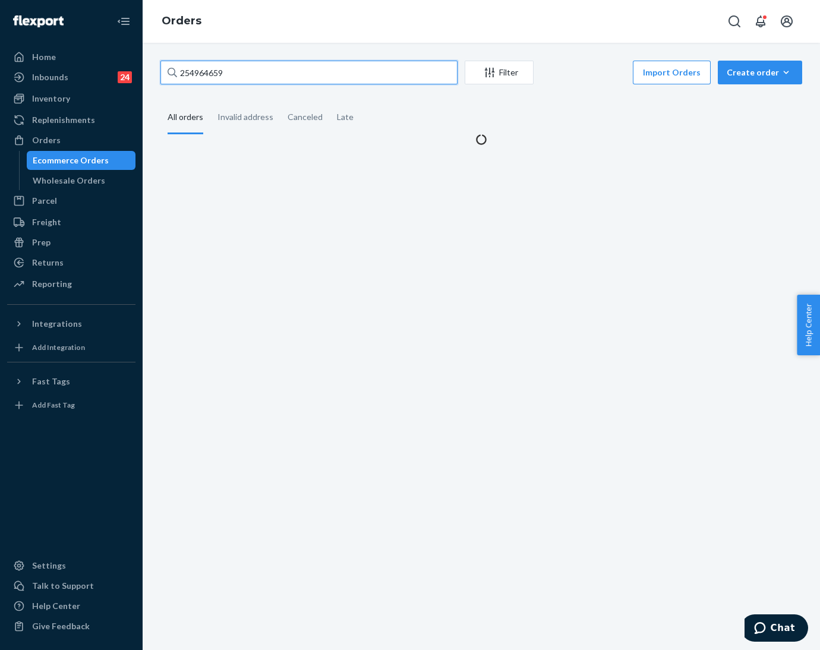
type input "254964659"
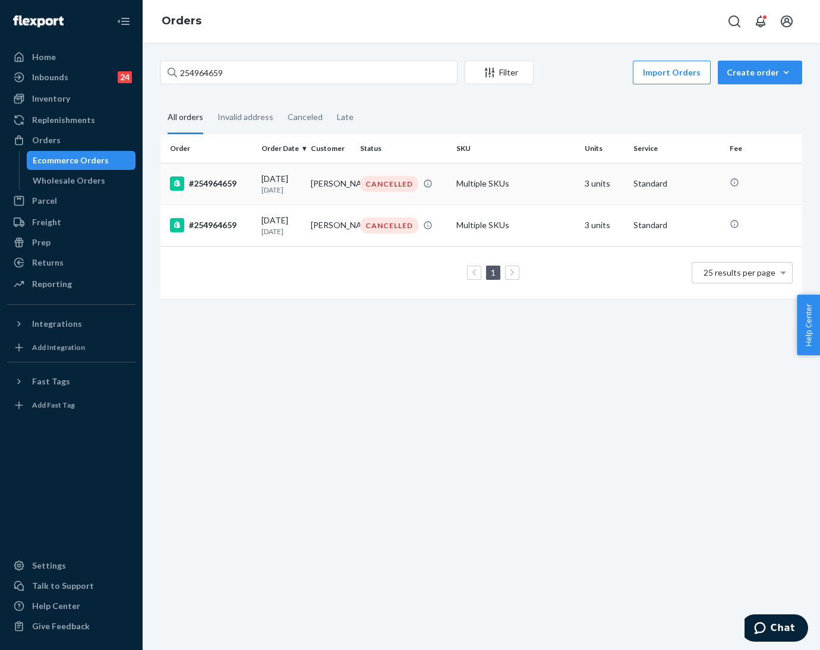
click at [322, 181] on td "[PERSON_NAME]" at bounding box center [330, 184] width 49 height 42
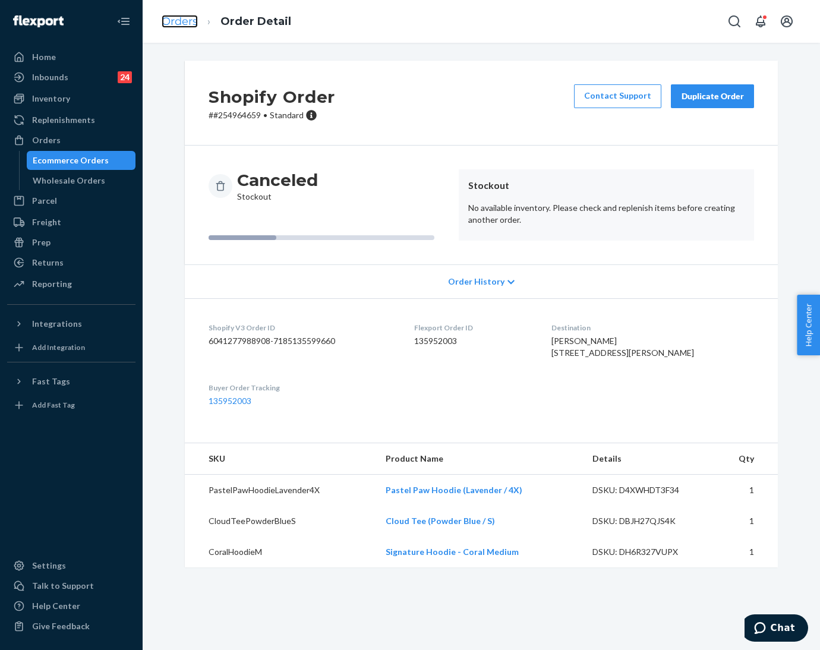
click at [169, 18] on link "Orders" at bounding box center [180, 21] width 36 height 13
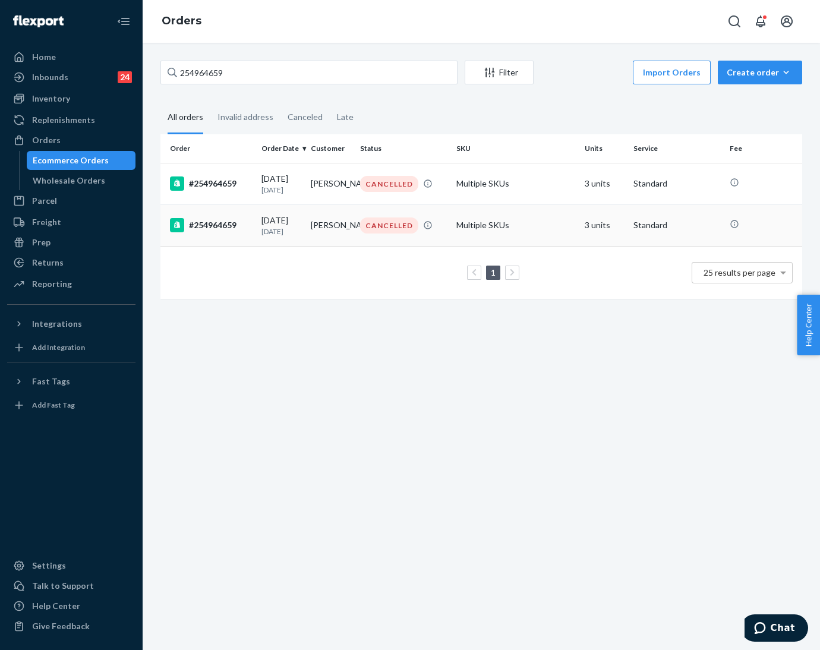
click at [280, 226] on div "[DATE] [DATE]" at bounding box center [281, 226] width 40 height 22
